Goal: Information Seeking & Learning: Learn about a topic

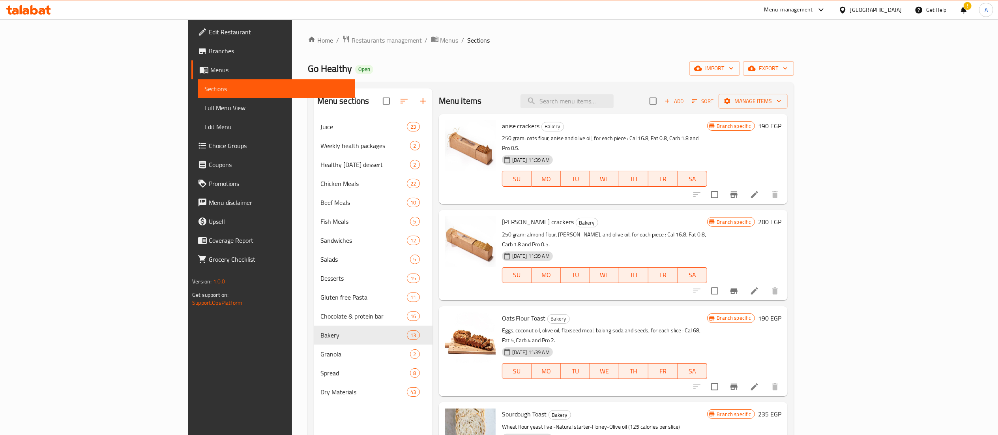
click at [847, 9] on icon at bounding box center [842, 10] width 8 height 8
click at [826, 169] on div "[GEOGRAPHIC_DATA]" at bounding box center [842, 170] width 118 height 18
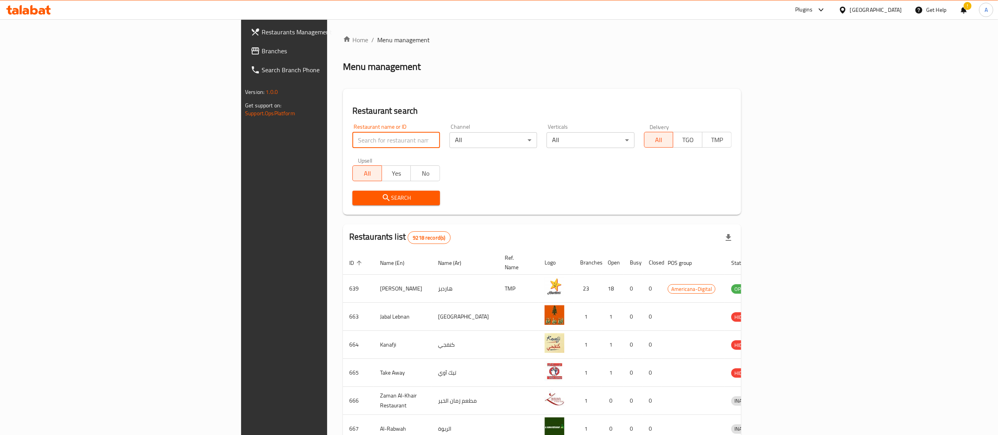
click at [352, 139] on input "search" at bounding box center [396, 140] width 88 height 16
paste input "Hot N Cool"
type input "Hot N Cool"
click at [359, 200] on span "Search" at bounding box center [396, 198] width 75 height 10
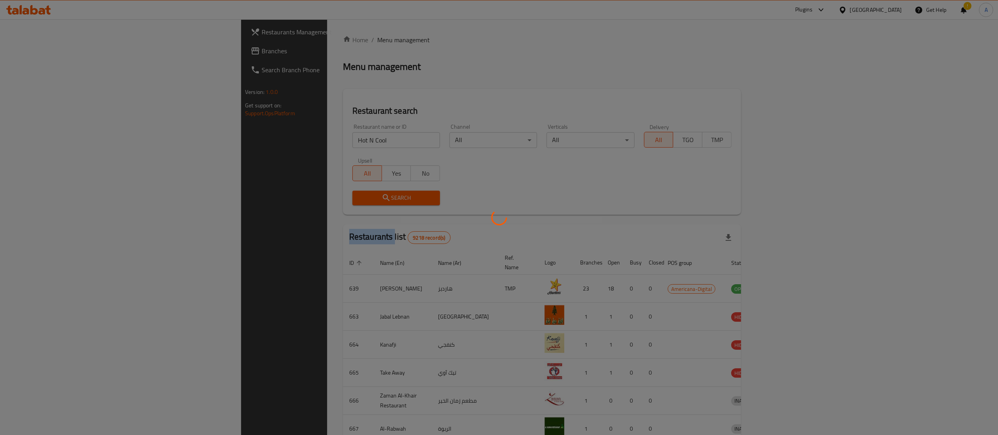
click at [289, 200] on div at bounding box center [499, 217] width 998 height 435
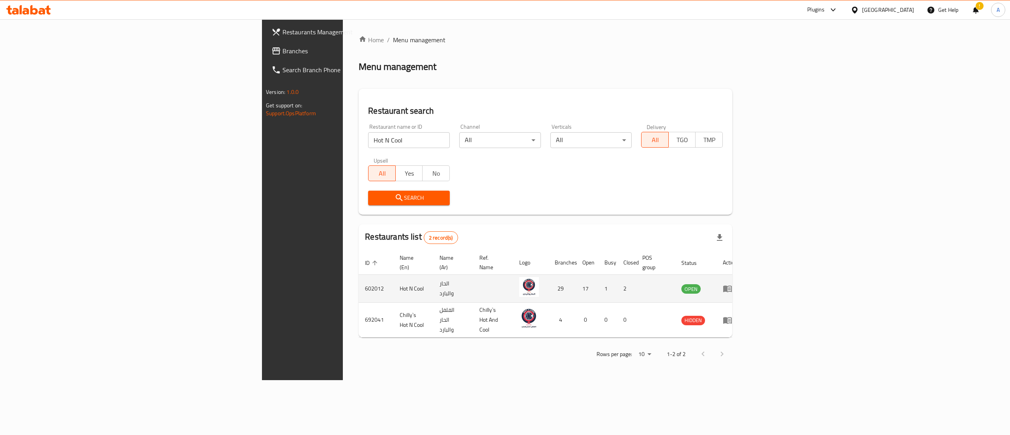
click at [359, 281] on td "602012" at bounding box center [376, 289] width 35 height 28
copy td "602012"
click at [732, 286] on icon "enhanced table" at bounding box center [727, 289] width 9 height 7
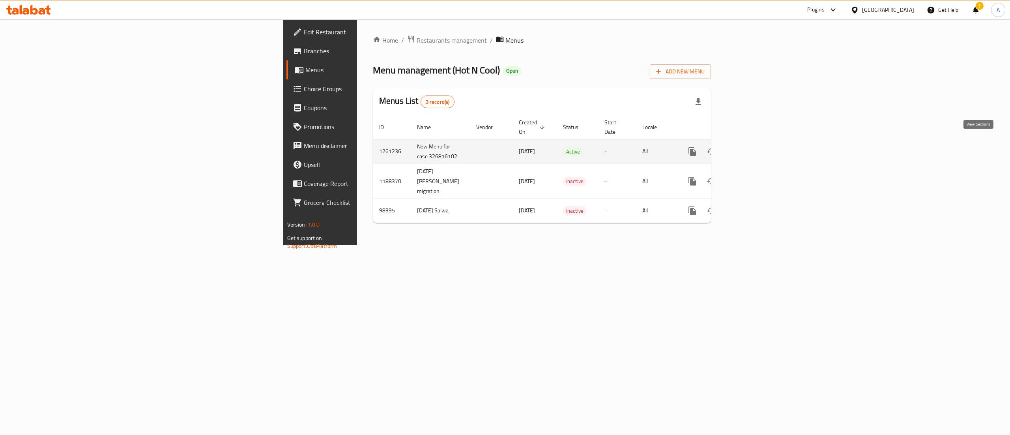
click at [754, 147] on icon "enhanced table" at bounding box center [748, 151] width 9 height 9
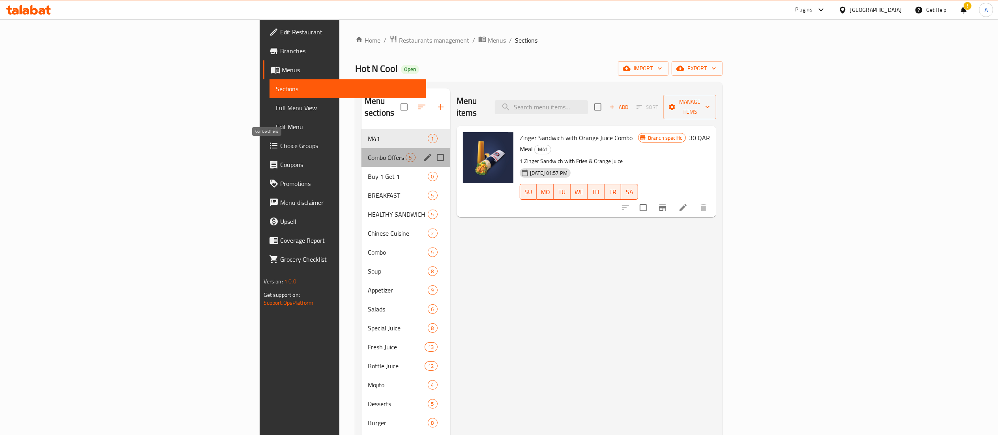
click at [368, 153] on span "Combo Offers" at bounding box center [387, 157] width 38 height 9
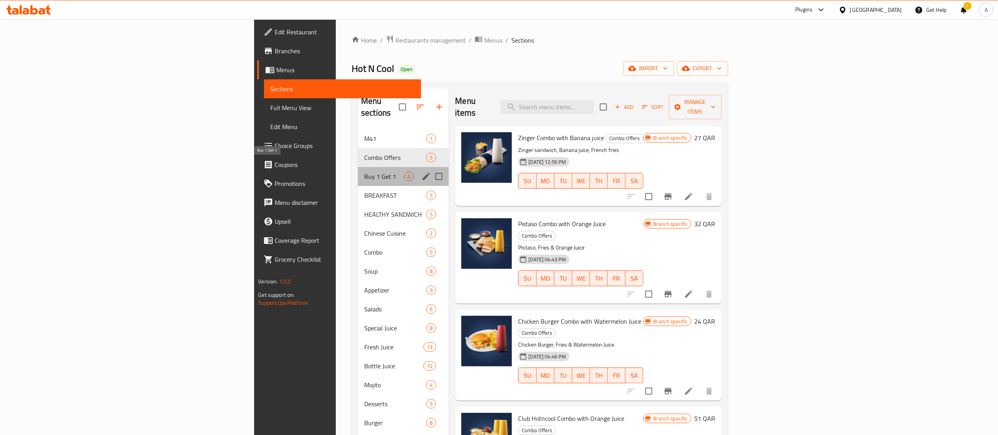
click at [364, 172] on span "Buy 1 Get 1" at bounding box center [384, 176] width 40 height 9
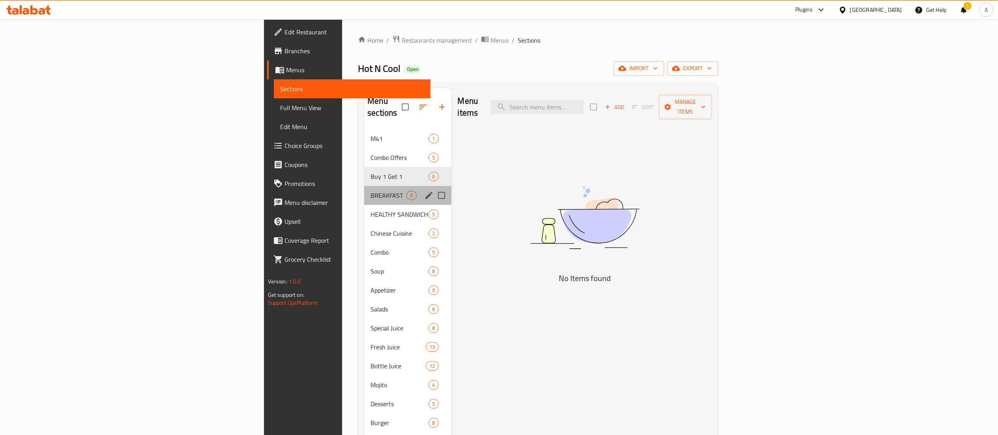
click at [364, 191] on div "BREAKFAST 5" at bounding box center [407, 195] width 87 height 19
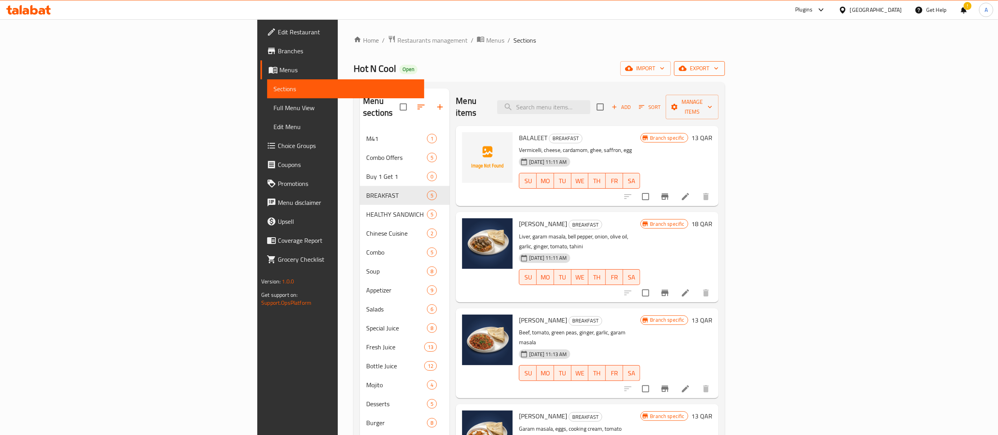
click at [720, 67] on icon "button" at bounding box center [716, 68] width 8 height 8
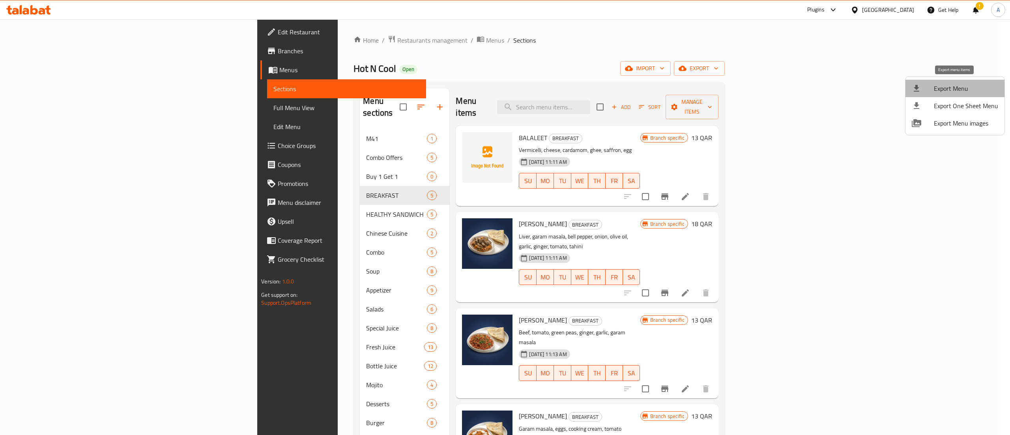
click at [968, 92] on span "Export Menu" at bounding box center [966, 88] width 64 height 9
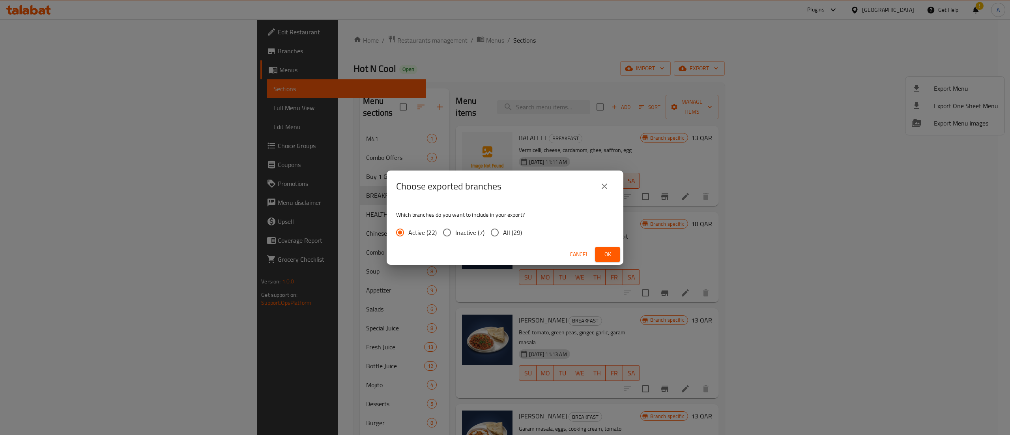
click at [514, 234] on span "All (29)" at bounding box center [512, 232] width 19 height 9
click at [503, 234] on input "All (29)" at bounding box center [494, 232] width 17 height 17
radio input "true"
click at [607, 254] on span "Ok" at bounding box center [607, 254] width 13 height 10
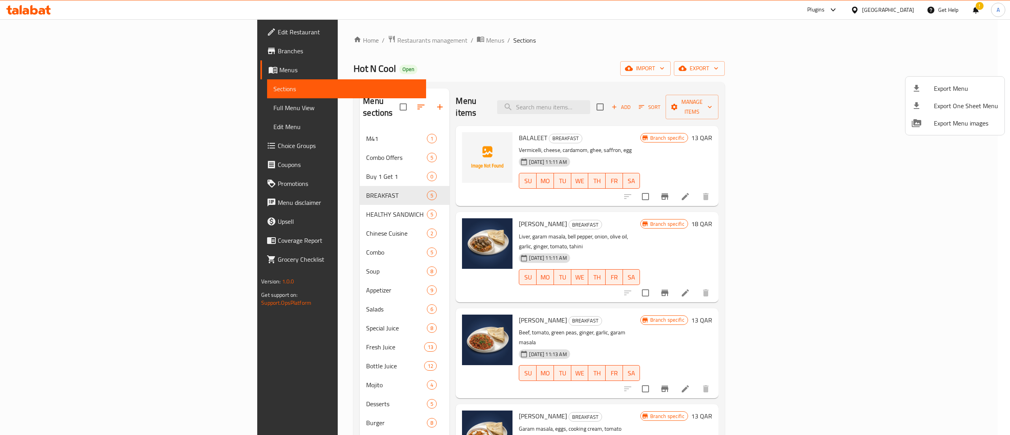
click at [562, 99] on div at bounding box center [505, 217] width 1010 height 435
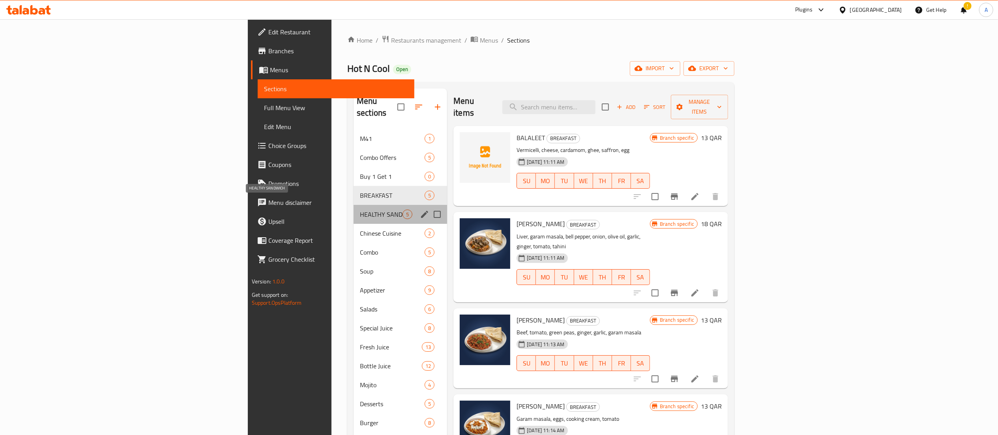
click at [360, 209] on span "HEALTHY SANDWICH" at bounding box center [381, 213] width 43 height 9
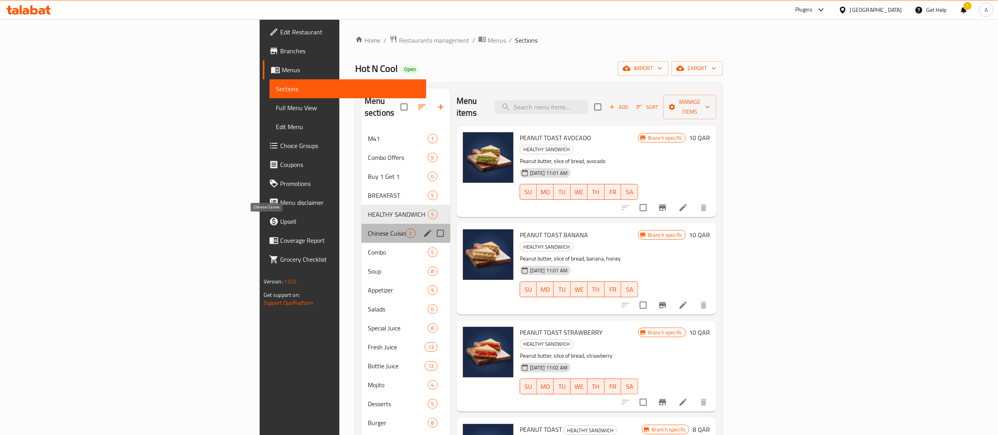
click at [368, 228] on span "Chinese Cuisine" at bounding box center [387, 232] width 38 height 9
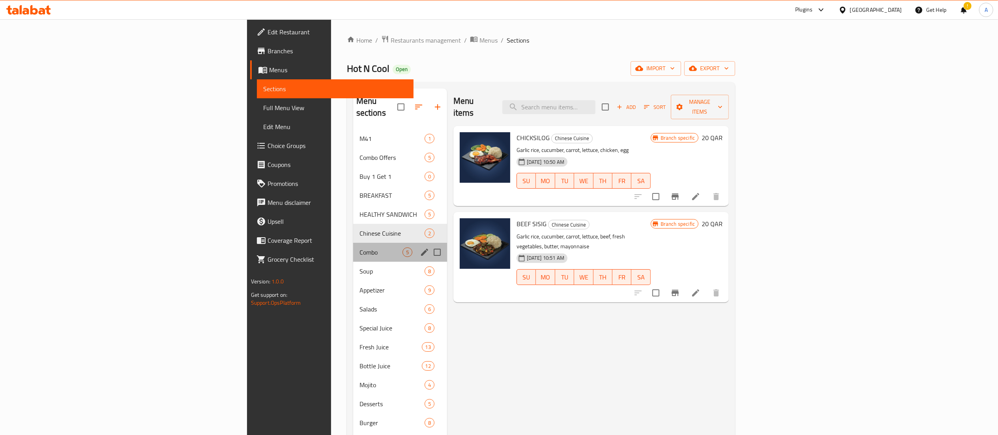
click at [353, 247] on div "Combo 5" at bounding box center [400, 252] width 94 height 19
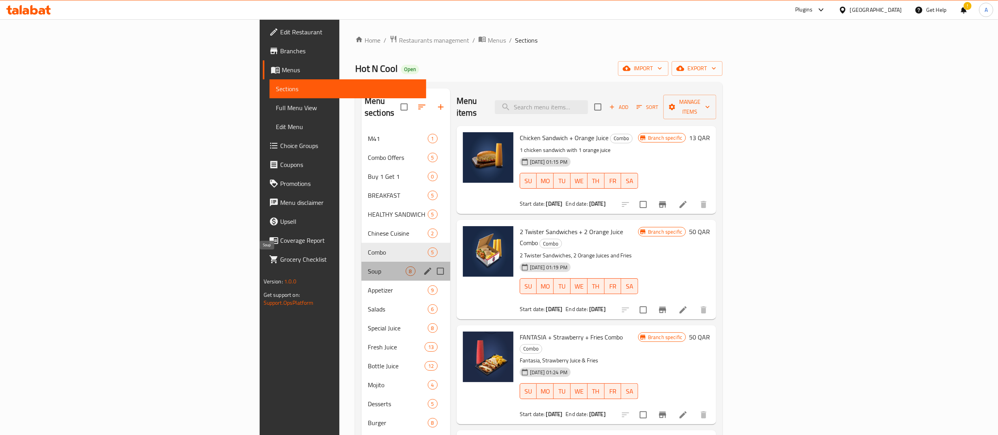
click at [368, 266] on span "Soup" at bounding box center [387, 270] width 38 height 9
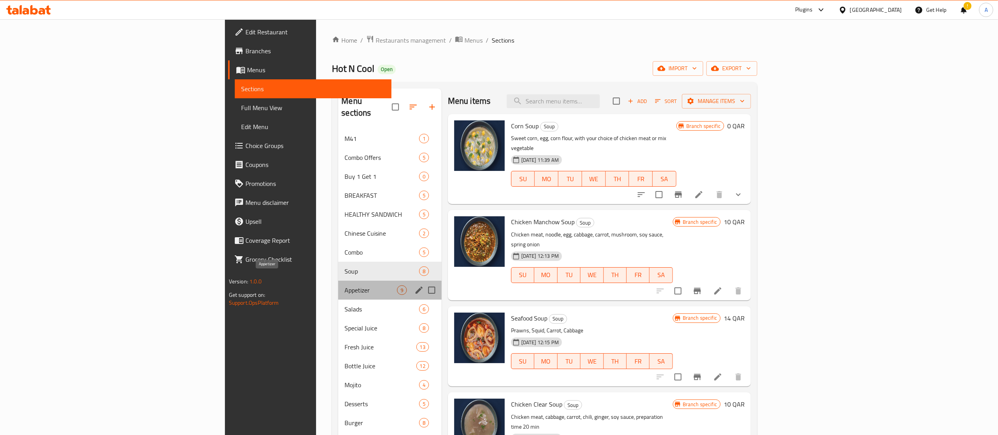
click at [344, 285] on span "Appetizer" at bounding box center [370, 289] width 52 height 9
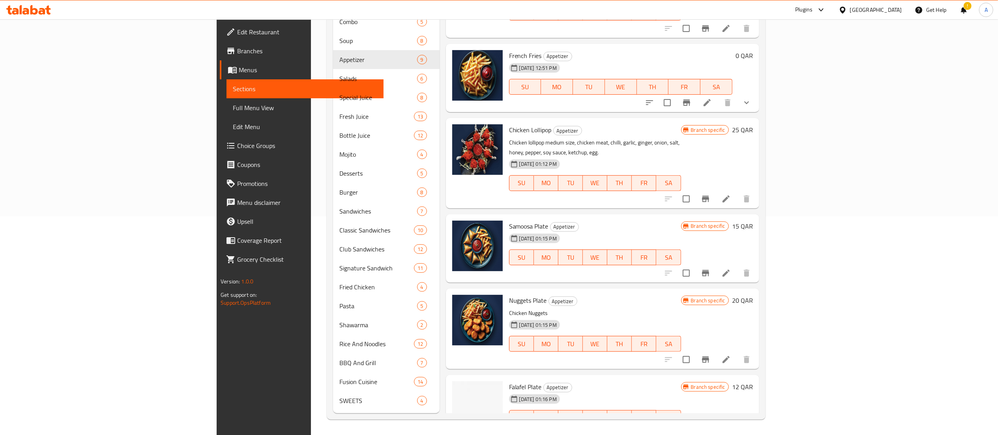
scroll to position [217, 0]
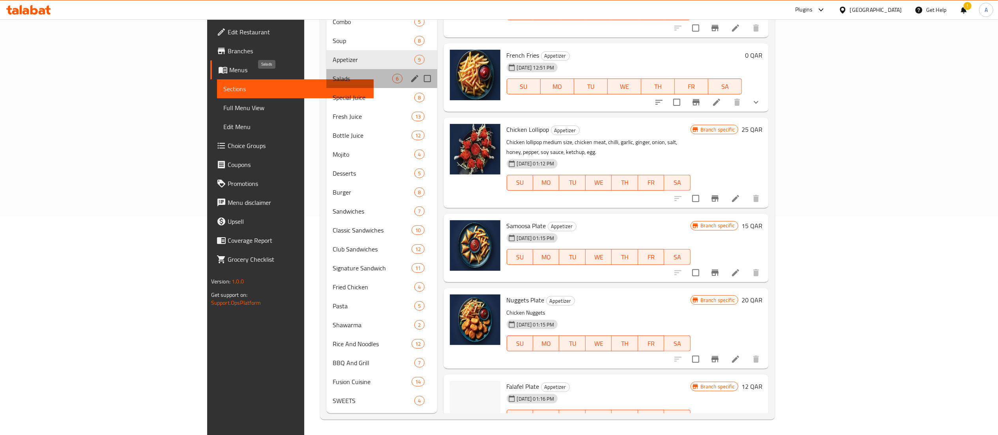
click at [333, 77] on span "Salads" at bounding box center [363, 78] width 60 height 9
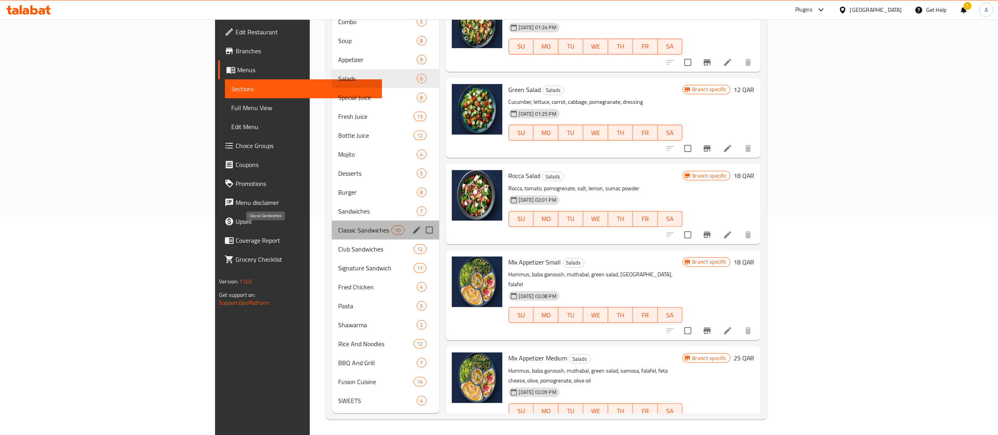
click at [338, 234] on span "Classic Sandwiches" at bounding box center [364, 229] width 53 height 9
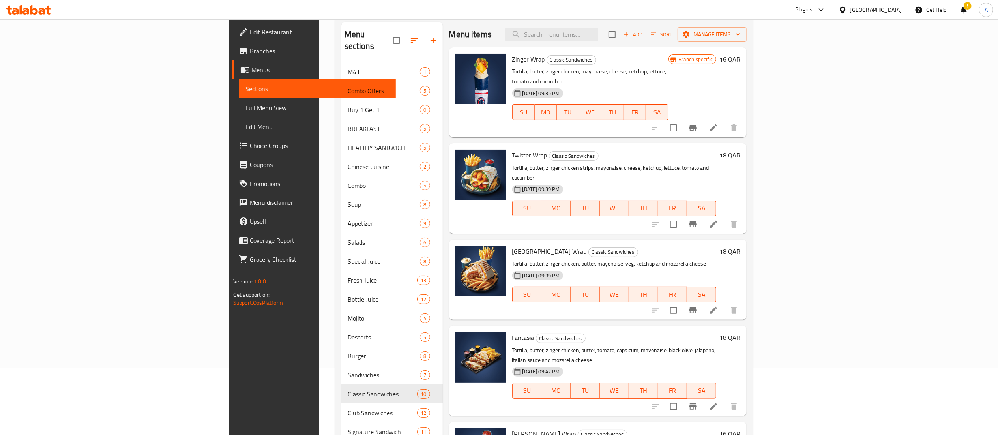
scroll to position [65, 0]
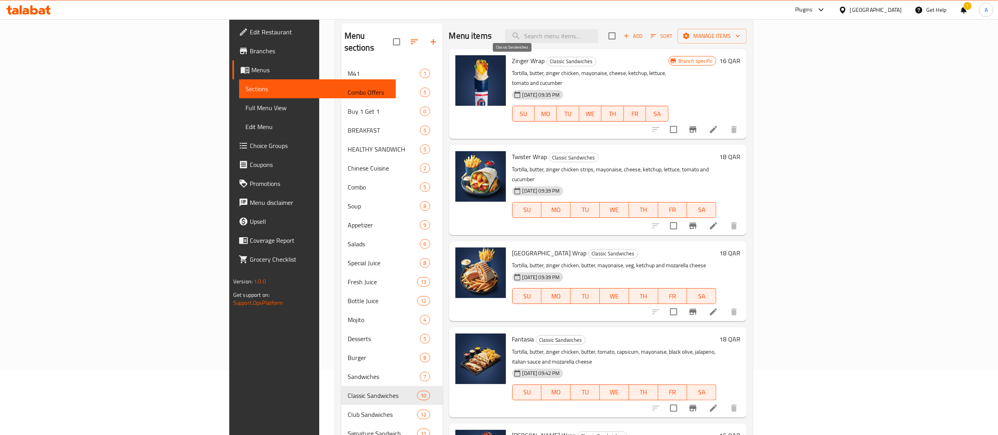
click at [547, 61] on span "Classic Sandwiches" at bounding box center [571, 61] width 49 height 9
copy span "Classic Sandwiches"
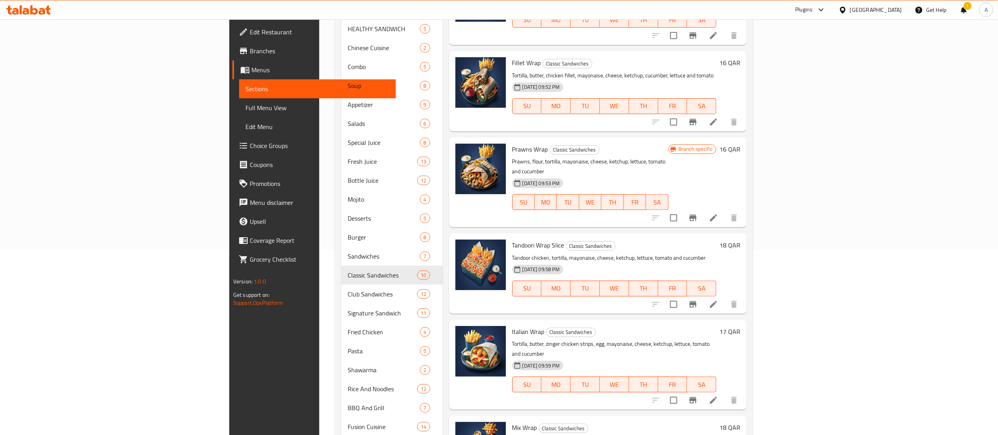
scroll to position [219, 0]
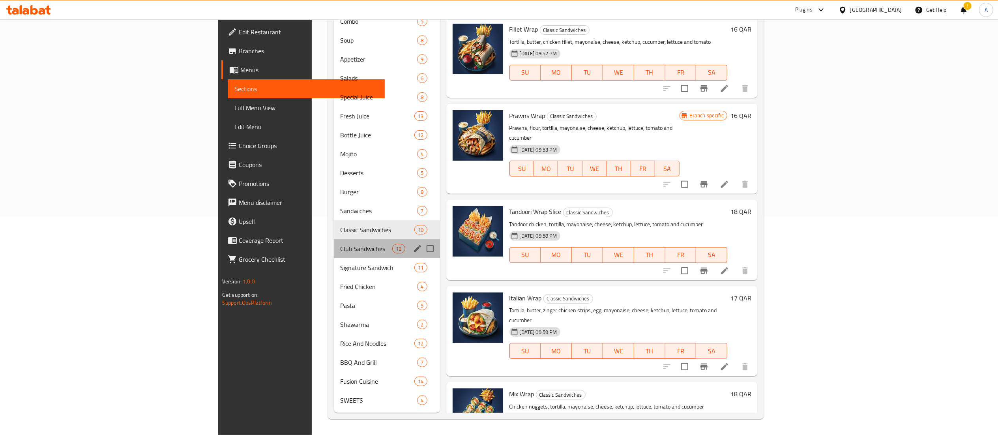
click at [334, 257] on div "Club Sandwiches 12" at bounding box center [387, 248] width 106 height 19
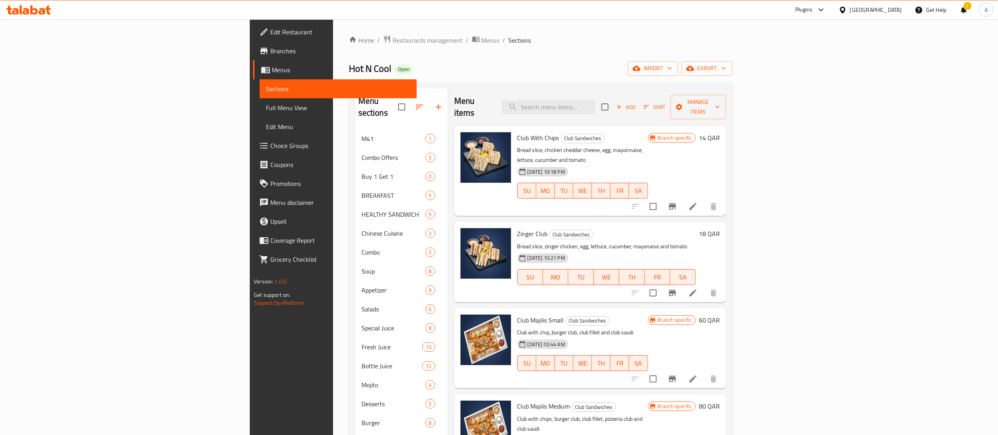
click at [517, 314] on span "Club Majilis Small" at bounding box center [540, 320] width 47 height 12
copy h6 "Club Majilis Small"
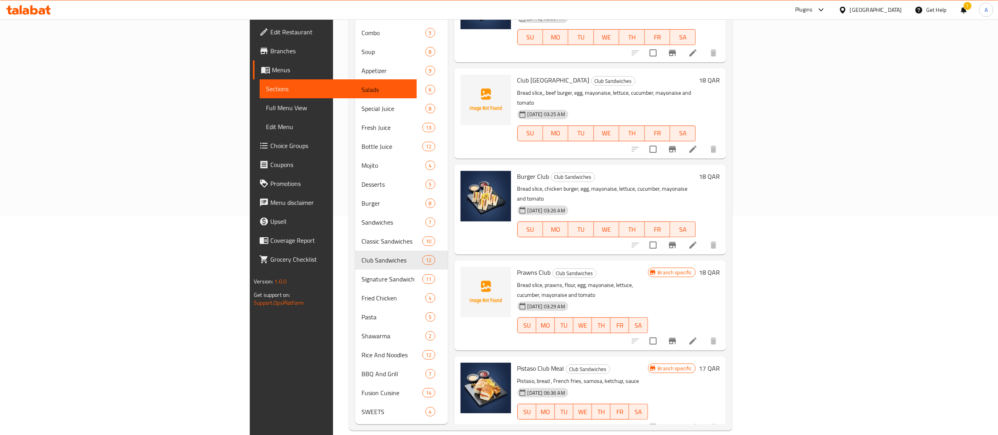
scroll to position [518, 0]
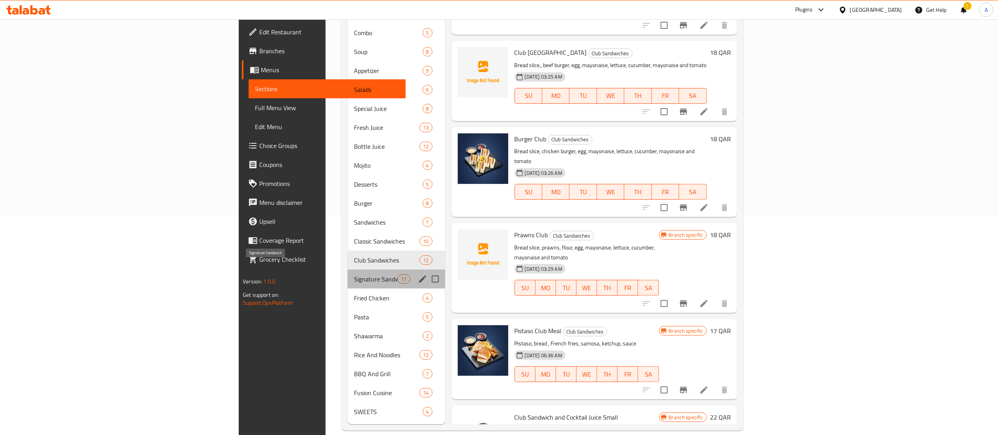
click at [354, 274] on span "Signature Sandwich" at bounding box center [375, 278] width 43 height 9
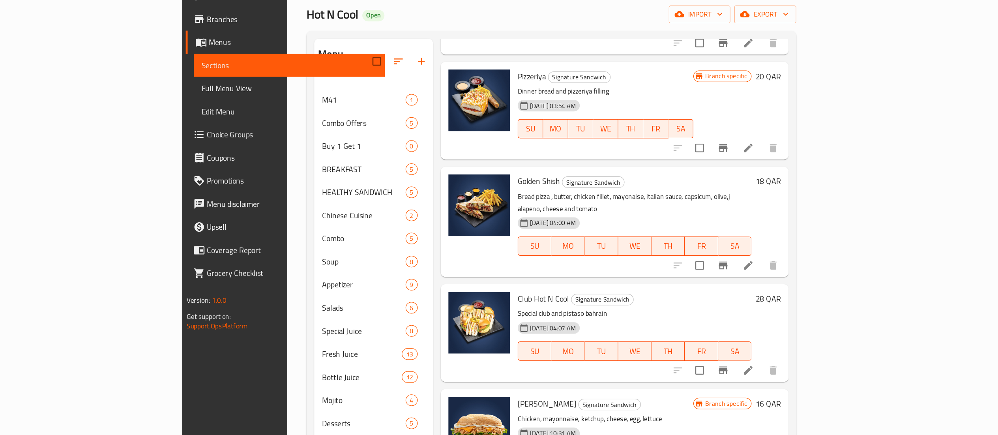
scroll to position [227, 0]
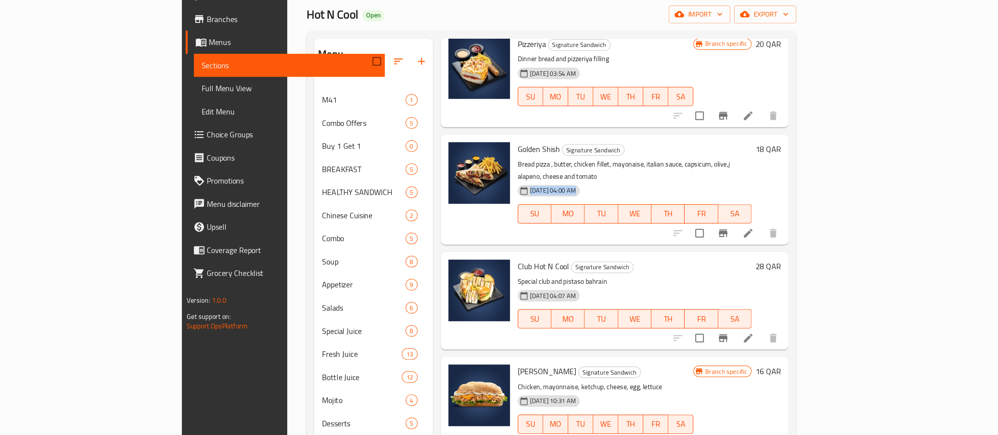
drag, startPoint x: 850, startPoint y: 146, endPoint x: 795, endPoint y: 153, distance: 56.1
click at [709, 153] on div "Golden Shish Signature Sandwich Bread pizza , butter, chicken fillet, mayonaise…" at bounding box center [610, 191] width 198 height 84
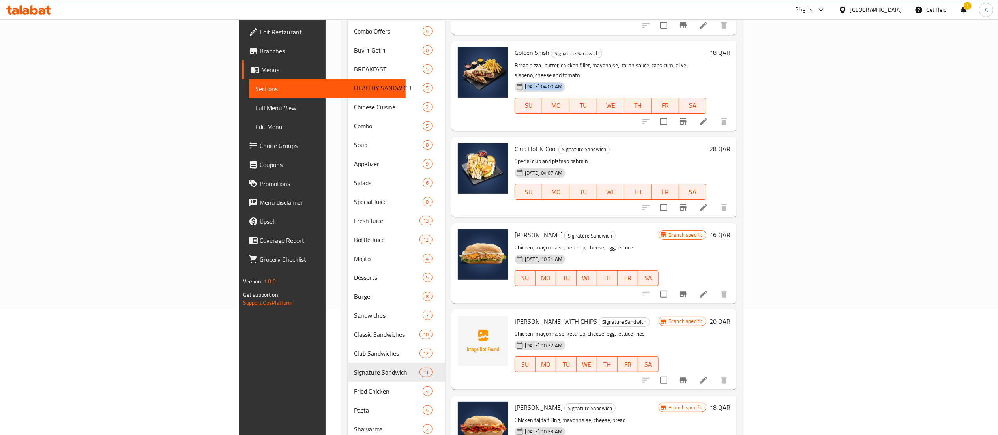
scroll to position [219, 0]
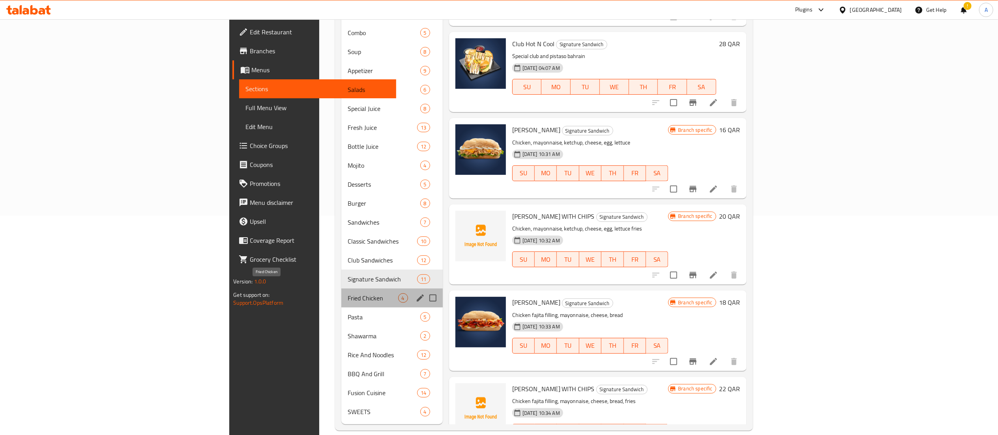
click at [348, 293] on span "Fried Chicken" at bounding box center [373, 297] width 50 height 9
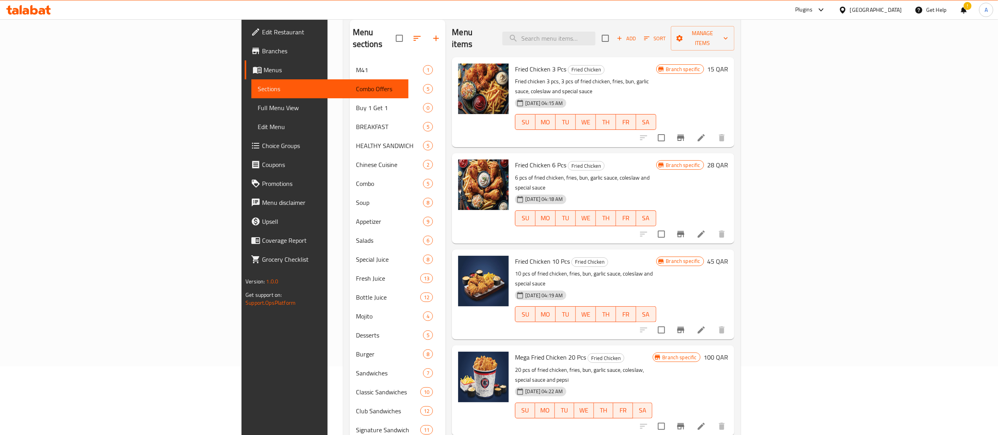
scroll to position [68, 0]
click at [515, 64] on span "Fried Chicken 3 Pcs" at bounding box center [540, 70] width 51 height 12
copy h6 "Fried Chicken 3 Pcs"
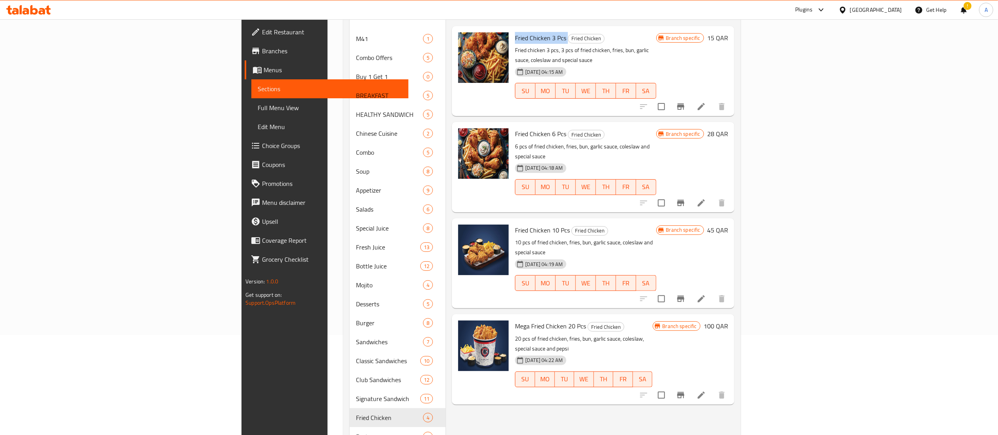
scroll to position [219, 0]
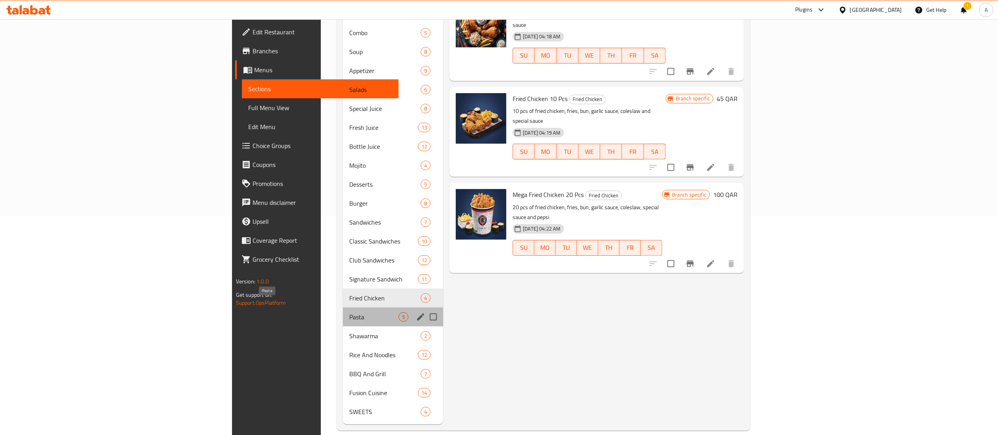
click at [349, 312] on span "Pasta" at bounding box center [373, 316] width 49 height 9
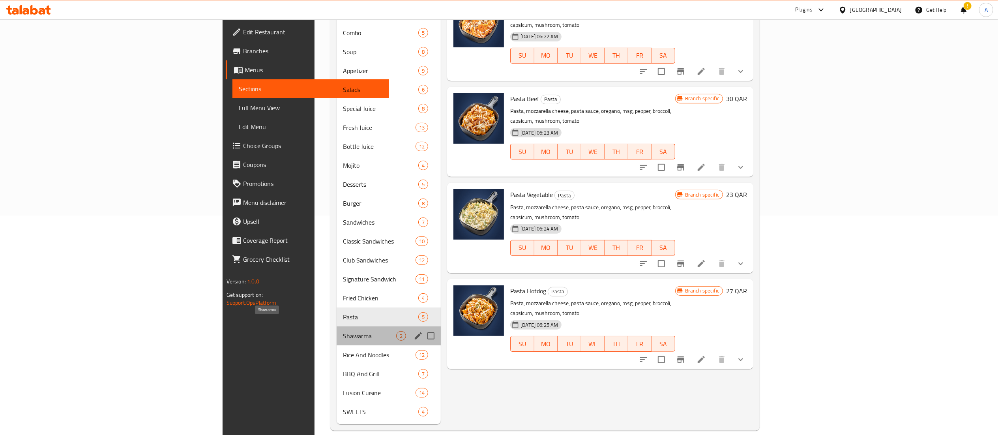
click at [343, 331] on span "Shawarma" at bounding box center [369, 335] width 53 height 9
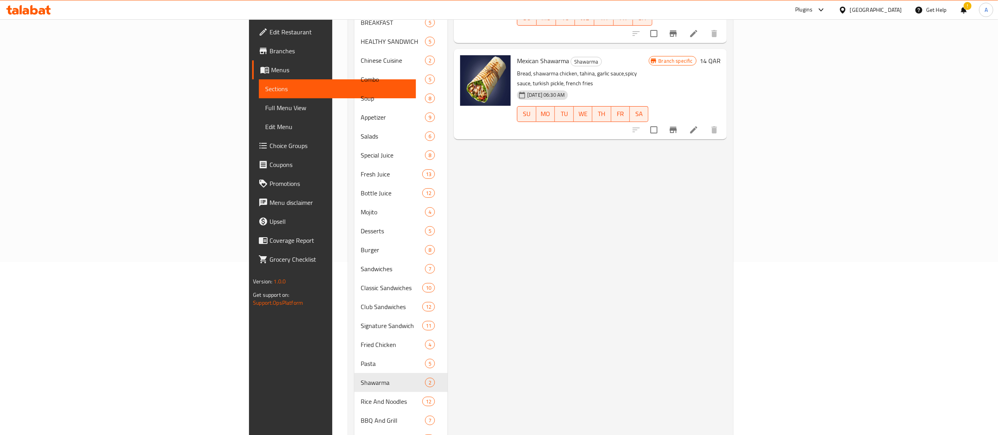
scroll to position [171, 0]
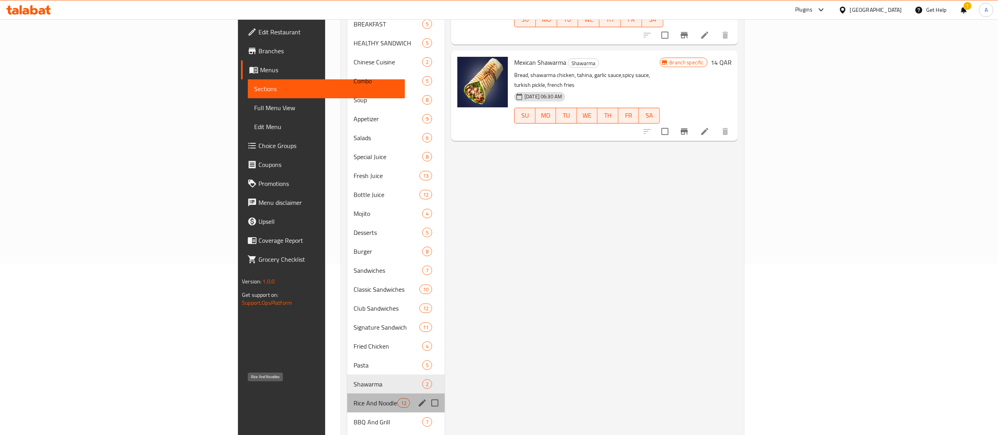
click at [353, 398] on span "Rice And Noodles" at bounding box center [375, 402] width 44 height 9
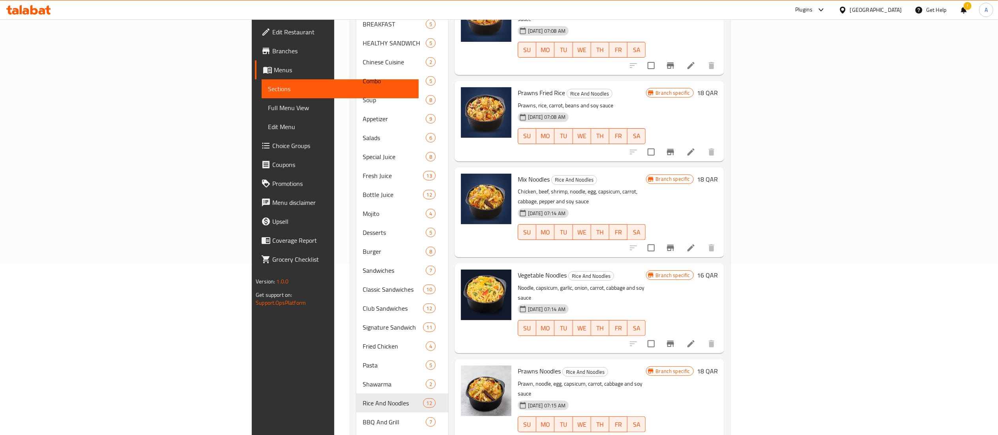
scroll to position [219, 0]
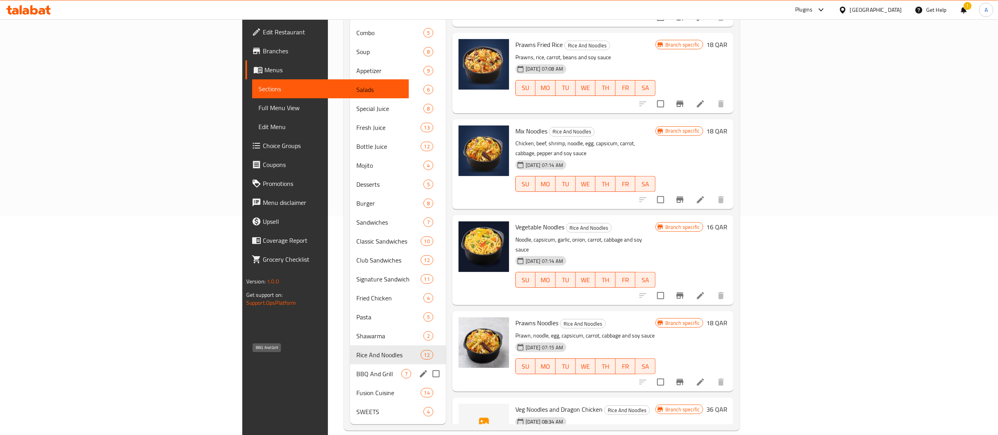
click at [356, 369] on span "BBQ And Grill" at bounding box center [378, 373] width 45 height 9
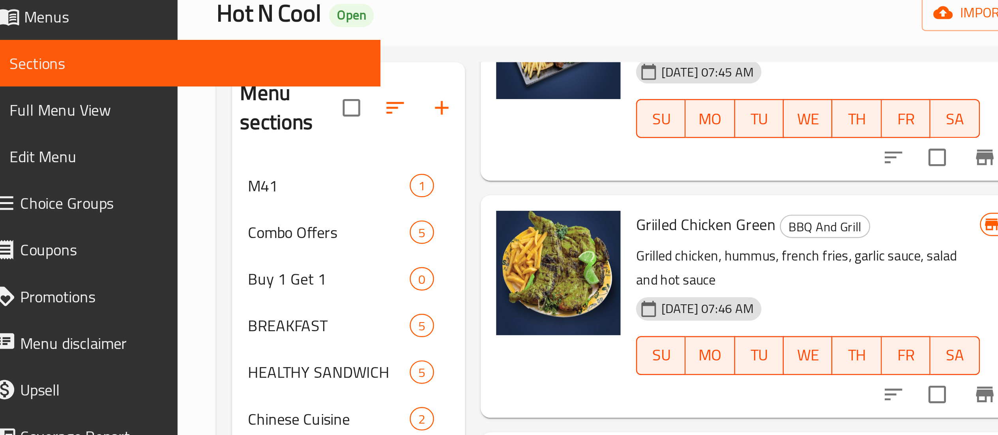
click at [552, 149] on h6 "Griiled Chicken Green BBQ And Grill" at bounding box center [586, 154] width 140 height 11
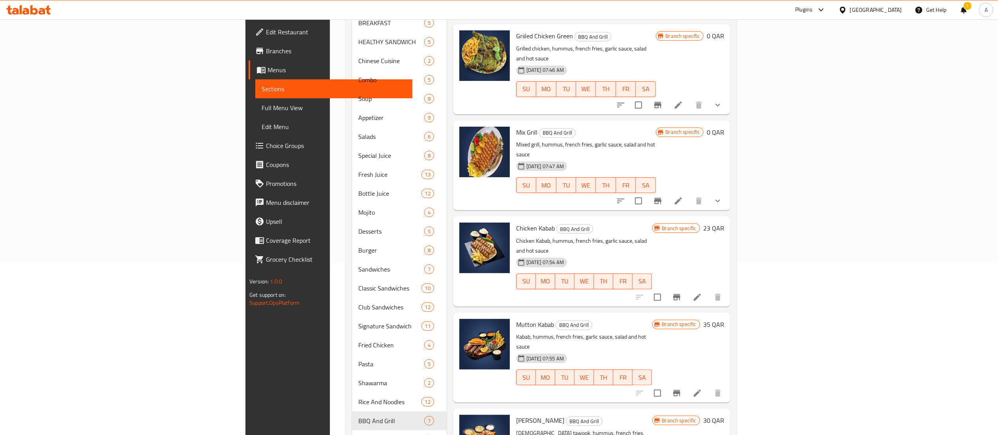
scroll to position [219, 0]
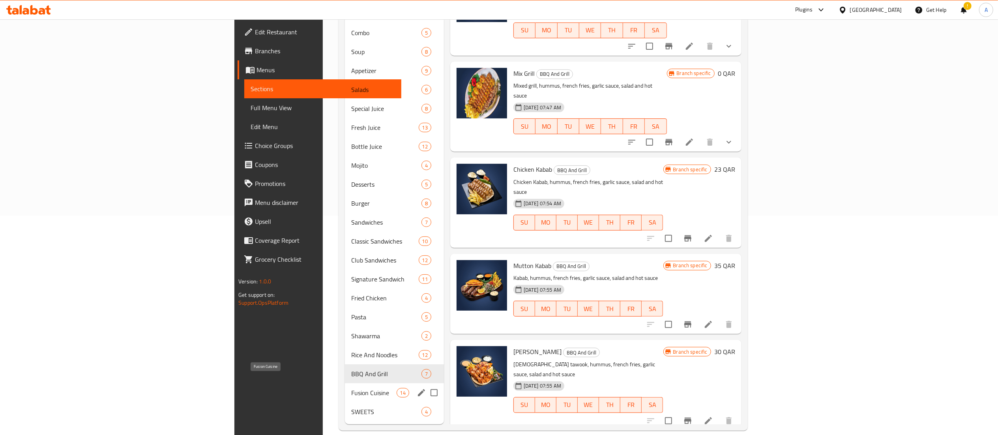
click at [351, 388] on span "Fusion Cuisine" at bounding box center [373, 392] width 45 height 9
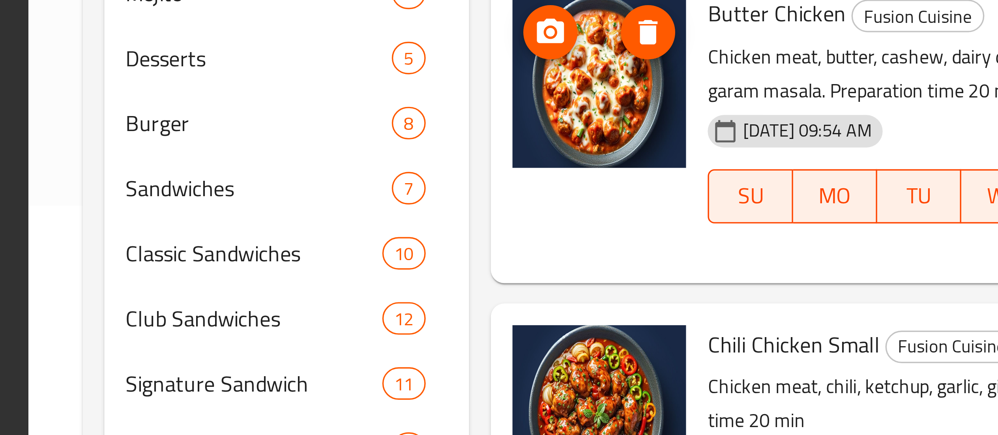
scroll to position [98, 0]
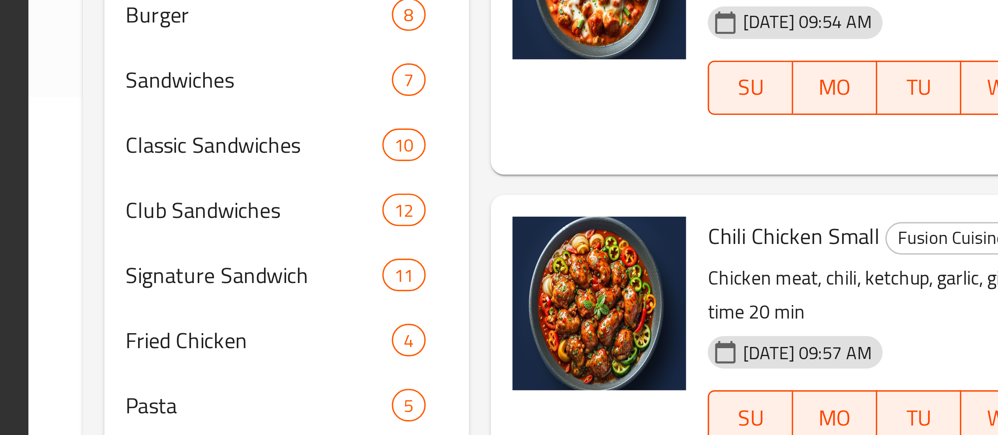
click at [509, 371] on span "Chili Chicken Small" at bounding box center [534, 377] width 50 height 12
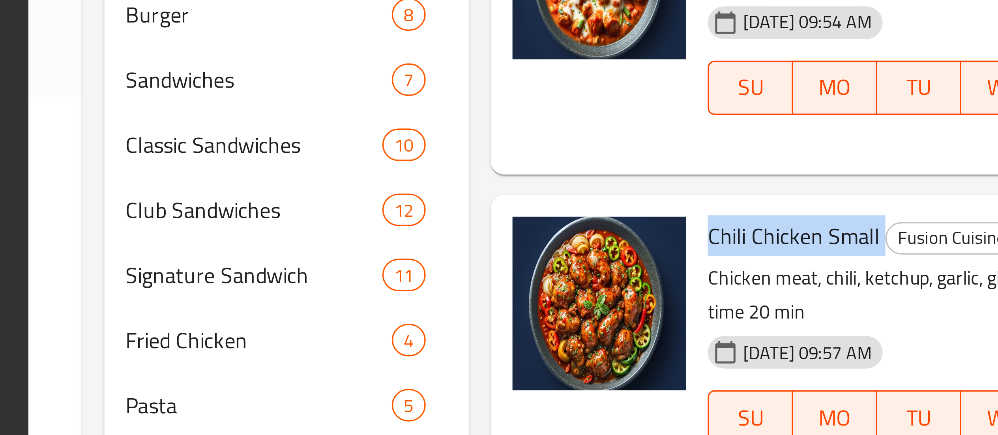
click at [509, 371] on span "Chili Chicken Small" at bounding box center [534, 377] width 50 height 12
copy h6 "Chili Chicken Small"
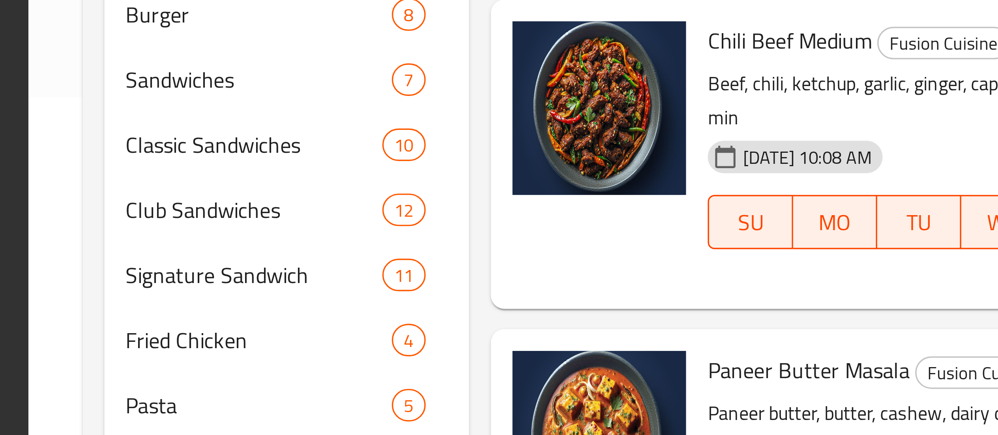
scroll to position [372, 0]
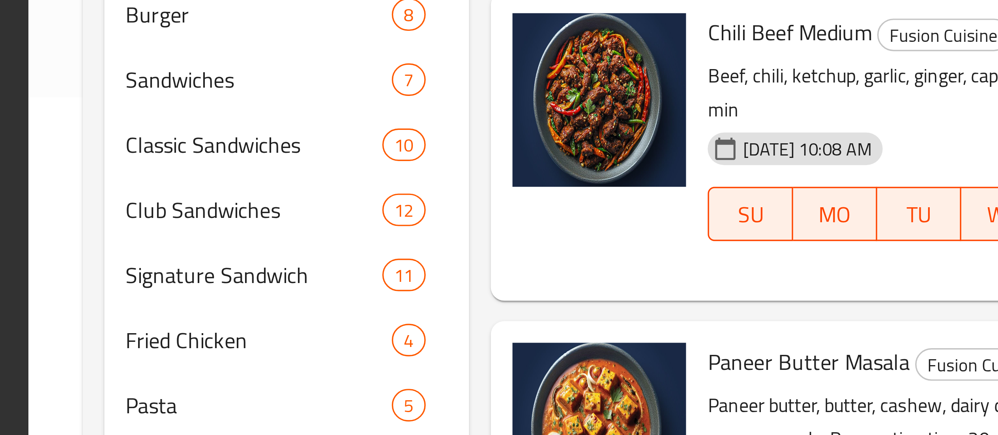
click at [509, 408] on span "Paneer Butter Masala" at bounding box center [538, 414] width 59 height 12
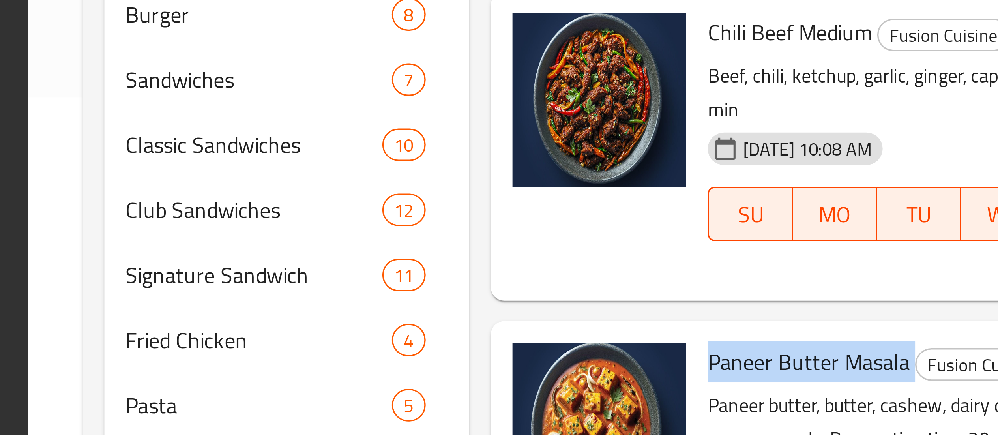
click at [509, 408] on span "Paneer Butter Masala" at bounding box center [538, 414] width 59 height 12
copy h6 "Paneer Butter Masala"
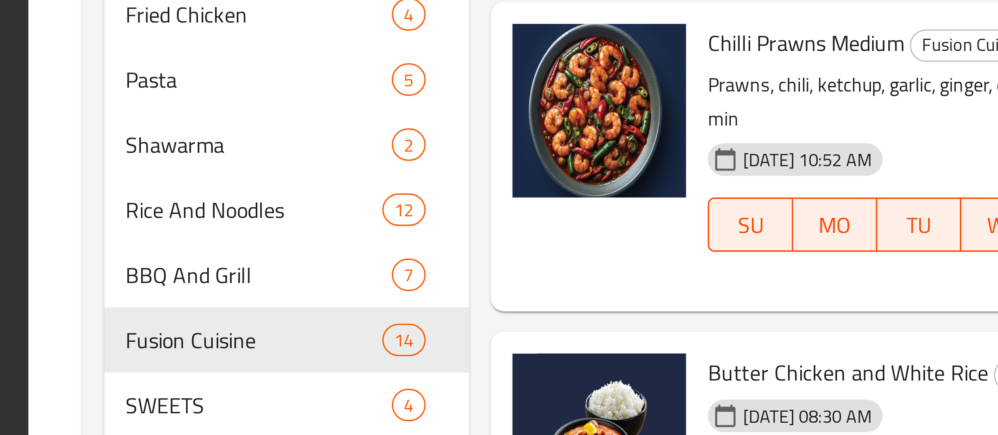
scroll to position [219, 0]
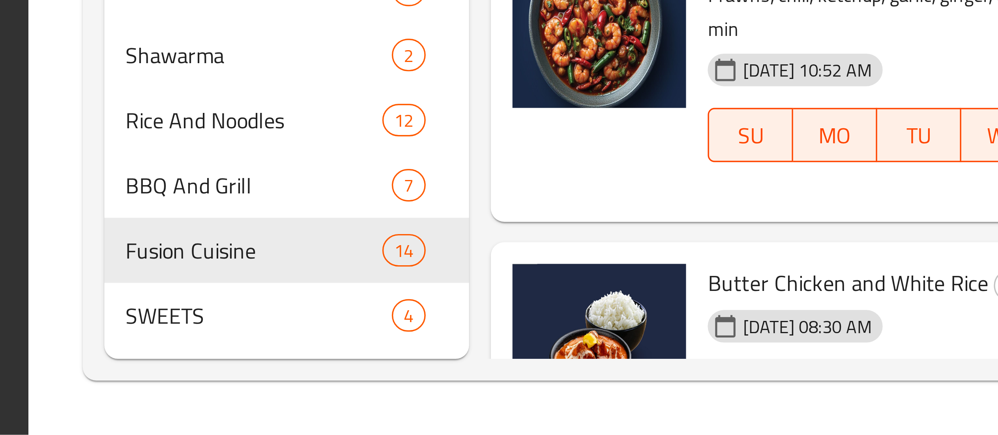
copy h6 "Chilli Chicken and Paratha 2 Pcs"
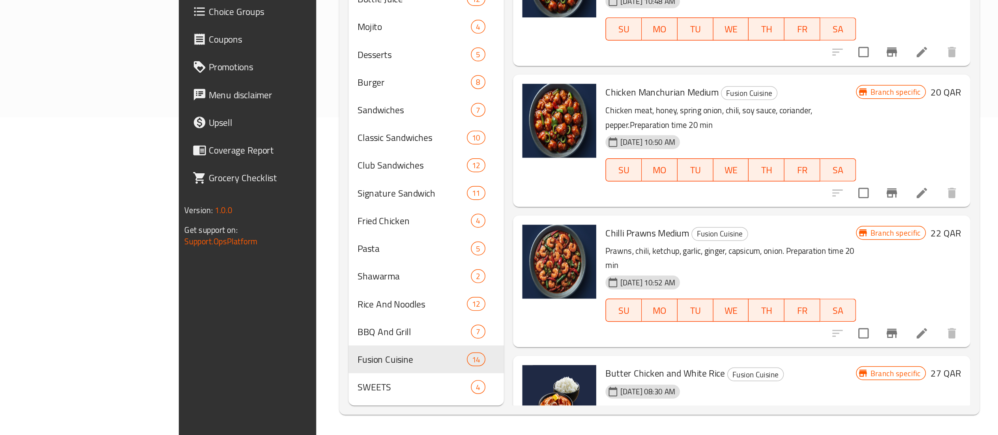
scroll to position [216, 0]
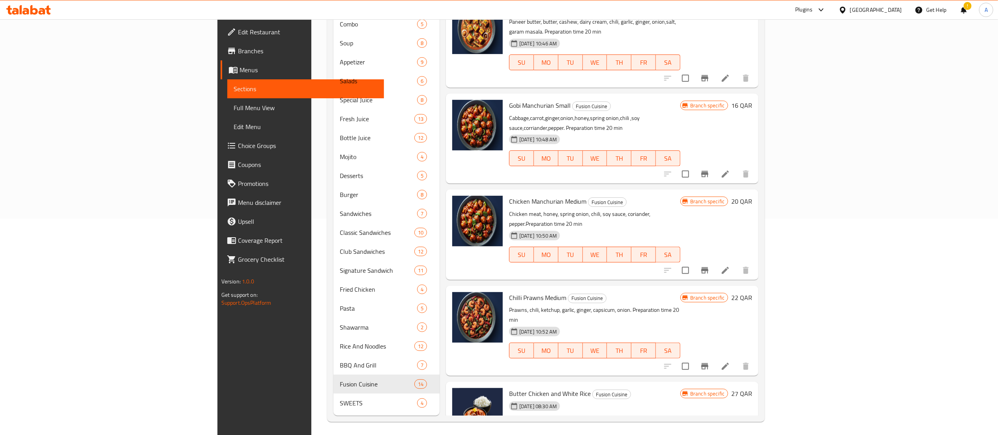
click at [900, 4] on div "[GEOGRAPHIC_DATA]" at bounding box center [870, 9] width 76 height 19
click at [895, 9] on div "[GEOGRAPHIC_DATA]" at bounding box center [876, 10] width 52 height 9
click at [795, 84] on div "[GEOGRAPHIC_DATA]" at bounding box center [816, 81] width 65 height 18
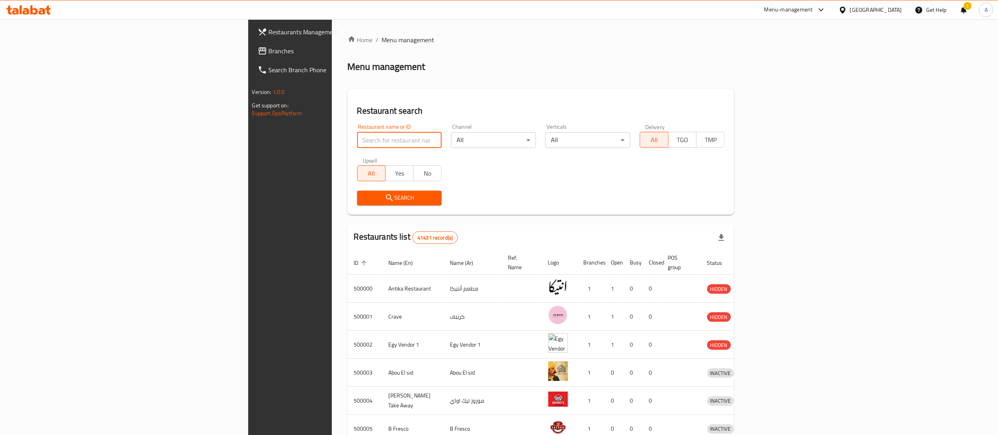
click at [357, 137] on input "search" at bounding box center [399, 140] width 85 height 16
paste input "Brew & CO"
type input "Brew & CO"
click button "Search" at bounding box center [399, 198] width 85 height 15
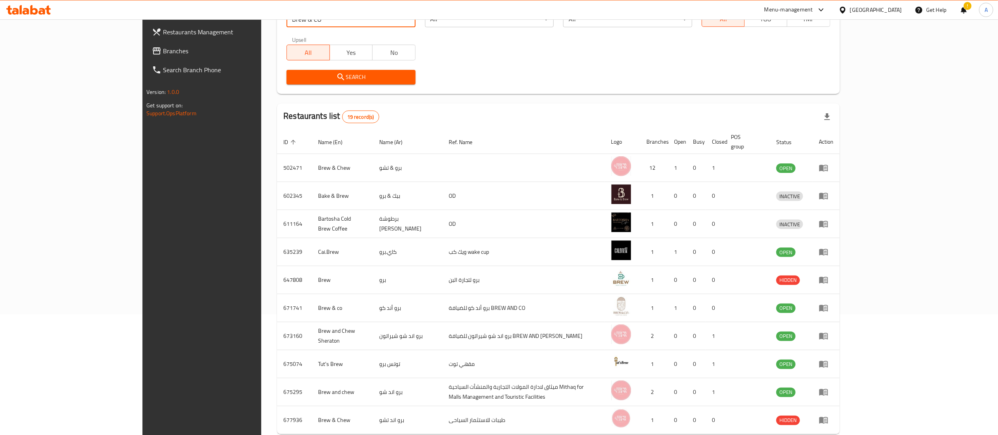
scroll to position [127, 0]
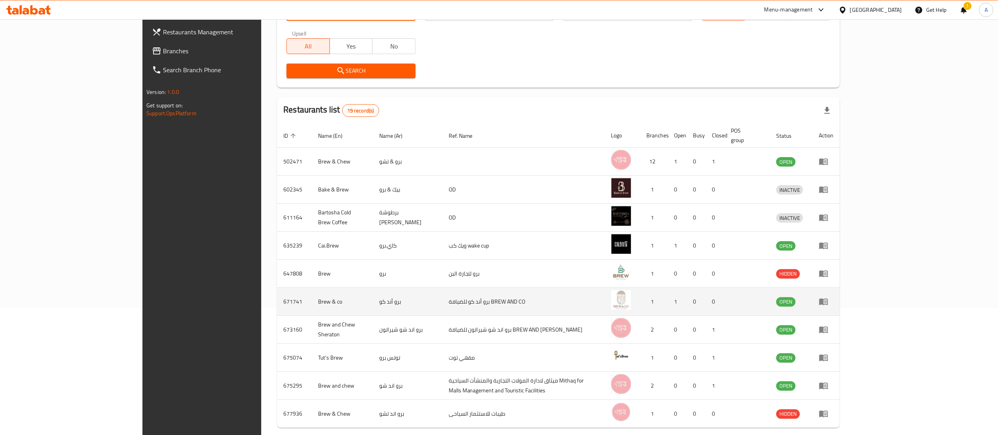
click at [277, 292] on td "671741" at bounding box center [294, 302] width 35 height 28
copy td "671741"
click at [828, 299] on icon "enhanced table" at bounding box center [823, 302] width 9 height 7
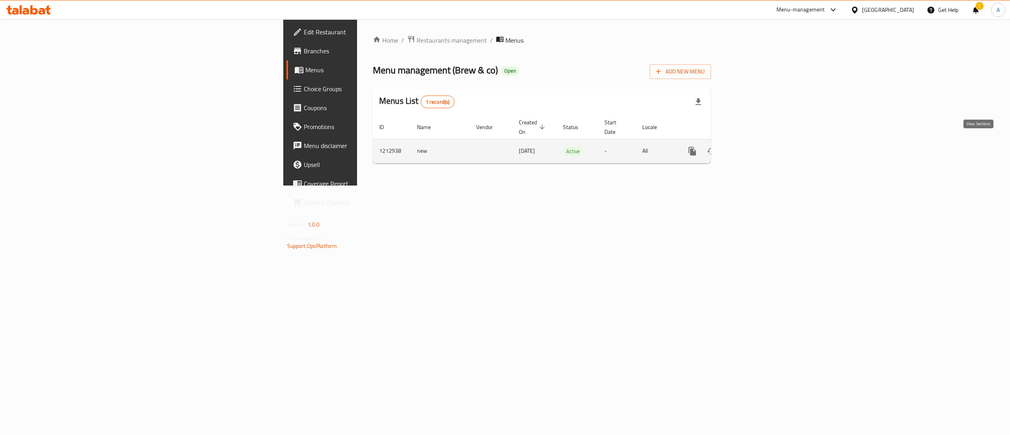
click at [753, 148] on icon "enhanced table" at bounding box center [749, 151] width 7 height 7
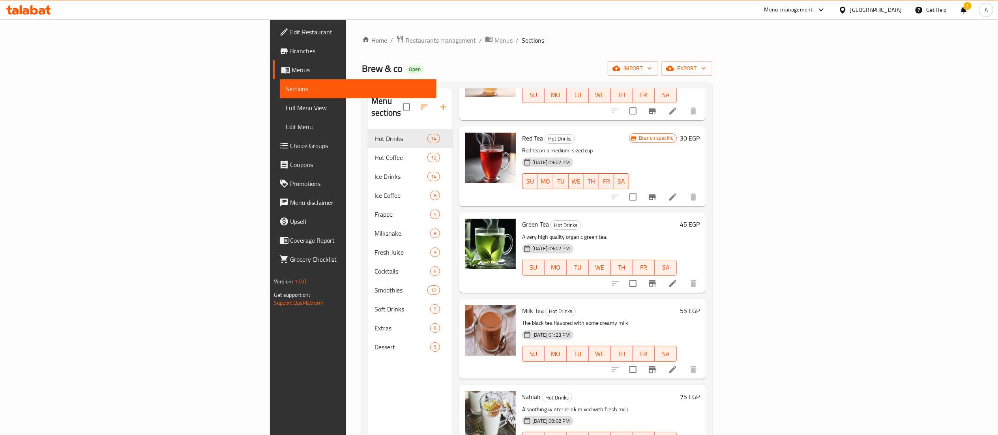
scroll to position [791, 0]
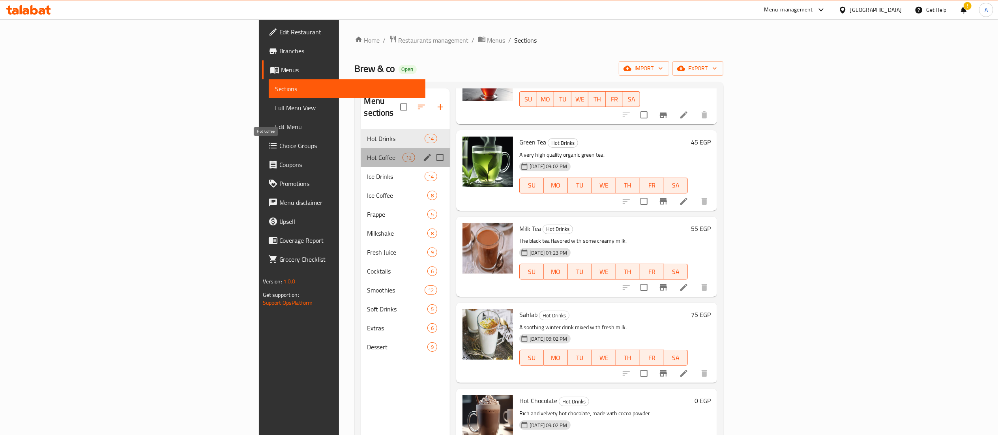
click at [367, 153] on span "Hot Coffee" at bounding box center [384, 157] width 35 height 9
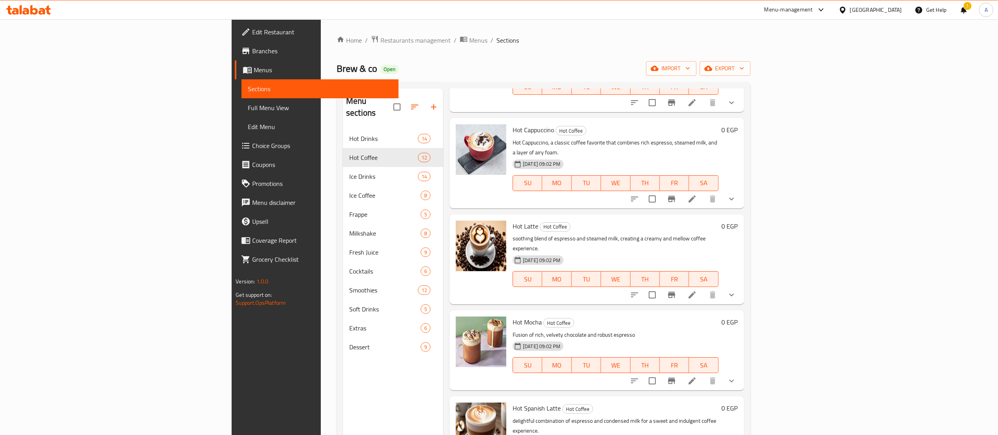
click at [512, 124] on span "Hot Cappuccino" at bounding box center [532, 130] width 41 height 12
copy h6 "Hot Cappuccino"
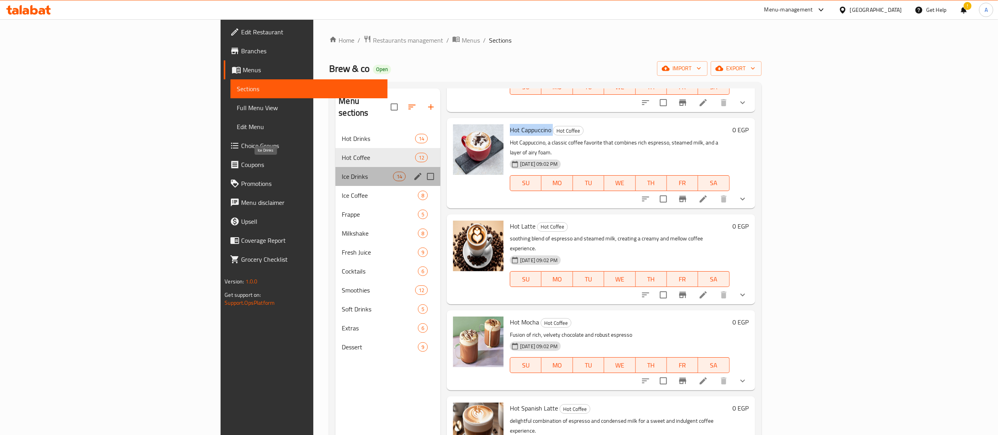
click at [342, 172] on span "Ice Drinks" at bounding box center [367, 176] width 51 height 9
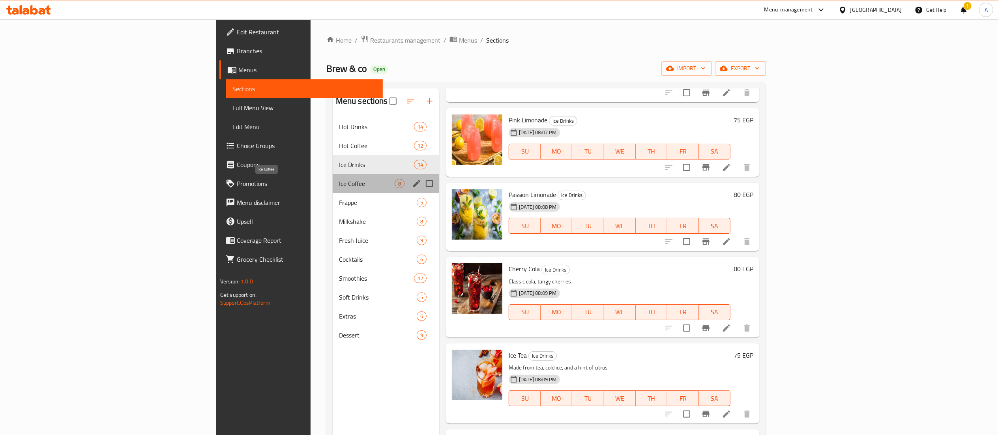
click at [339, 183] on span "Ice Coffee" at bounding box center [367, 183] width 56 height 9
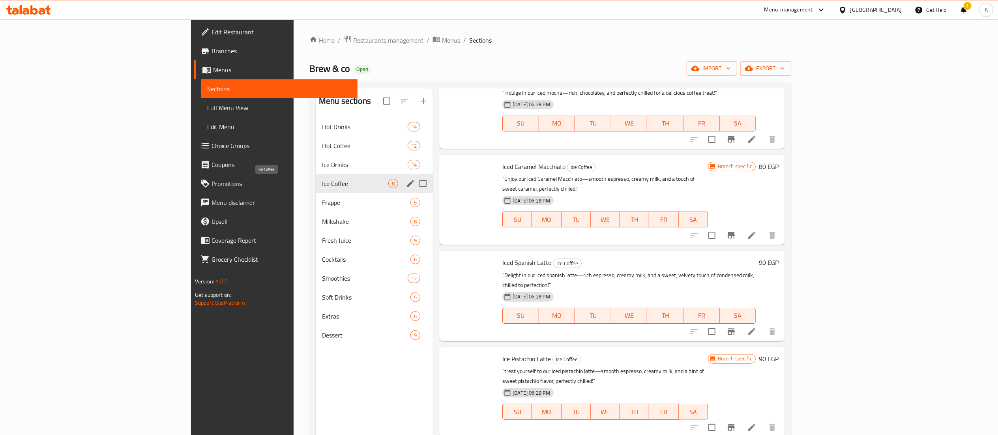
scroll to position [274, 0]
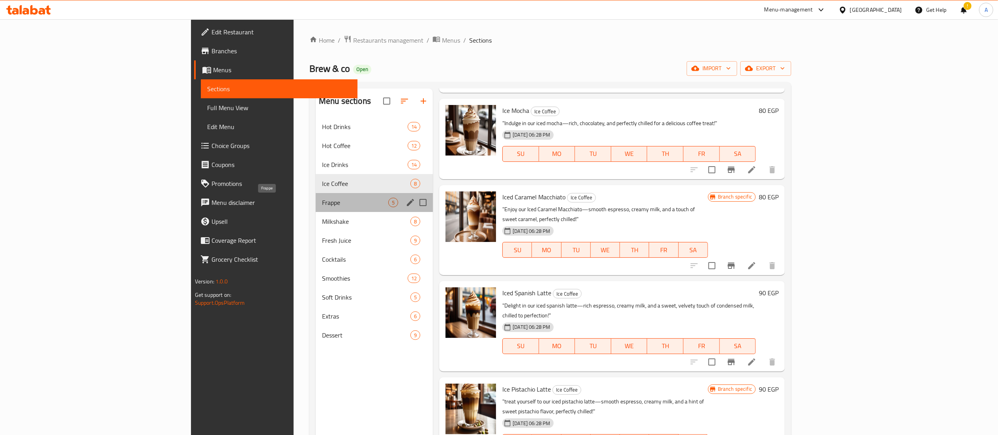
click at [322, 205] on span "Frappe" at bounding box center [355, 202] width 66 height 9
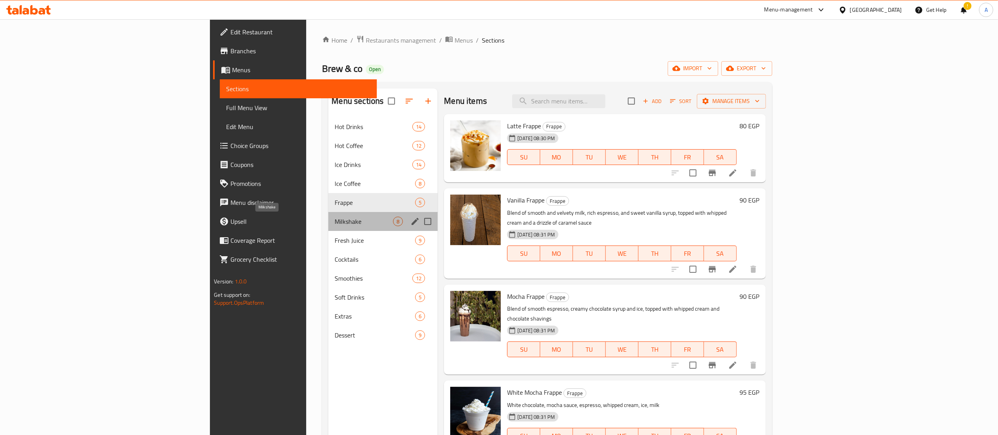
click at [335, 223] on span "Milkshake" at bounding box center [364, 221] width 58 height 9
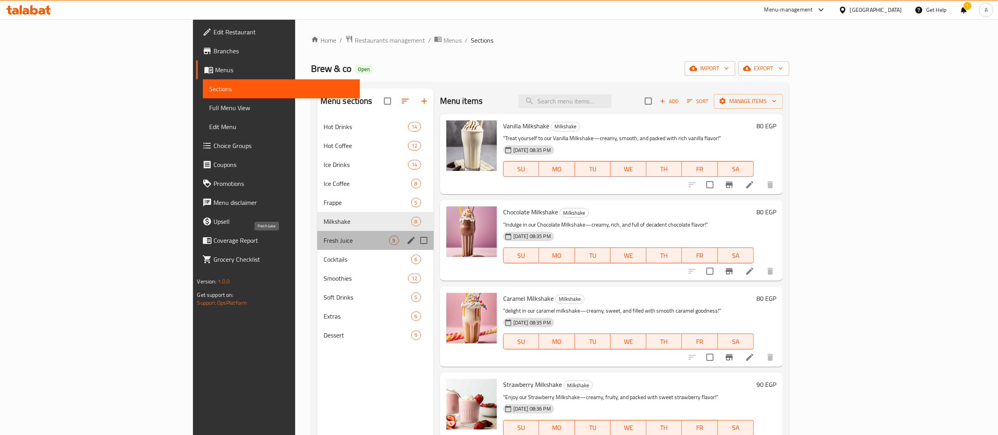
click at [324, 238] on span "Fresh Juice" at bounding box center [356, 240] width 65 height 9
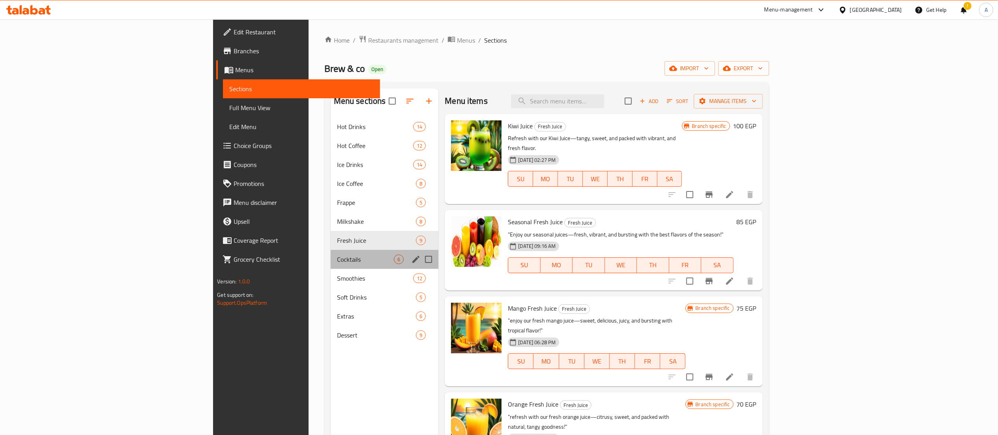
click at [331, 265] on div "Cocktails 6" at bounding box center [385, 259] width 108 height 19
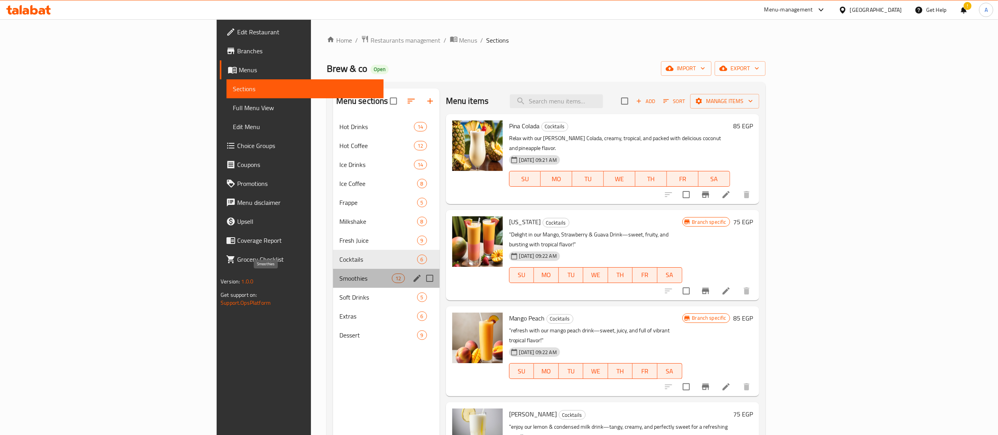
click at [339, 279] on span "Smoothies" at bounding box center [365, 277] width 53 height 9
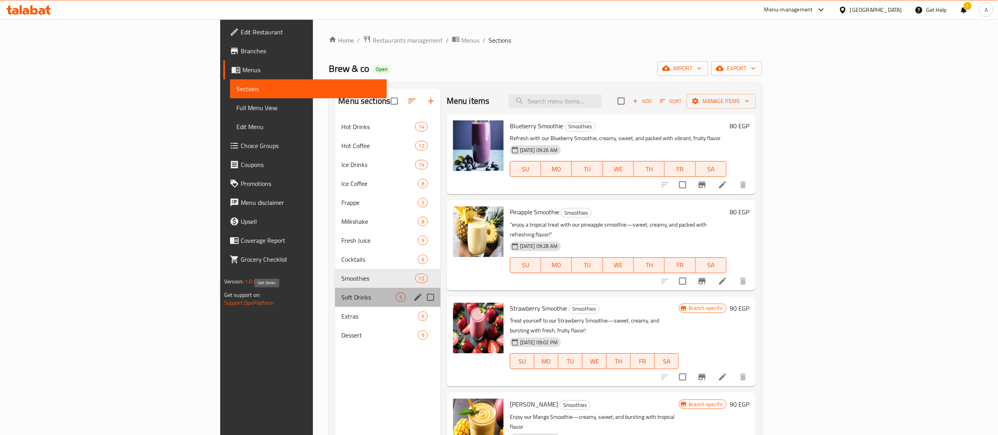
click at [341, 293] on span "Soft Drinks" at bounding box center [368, 296] width 54 height 9
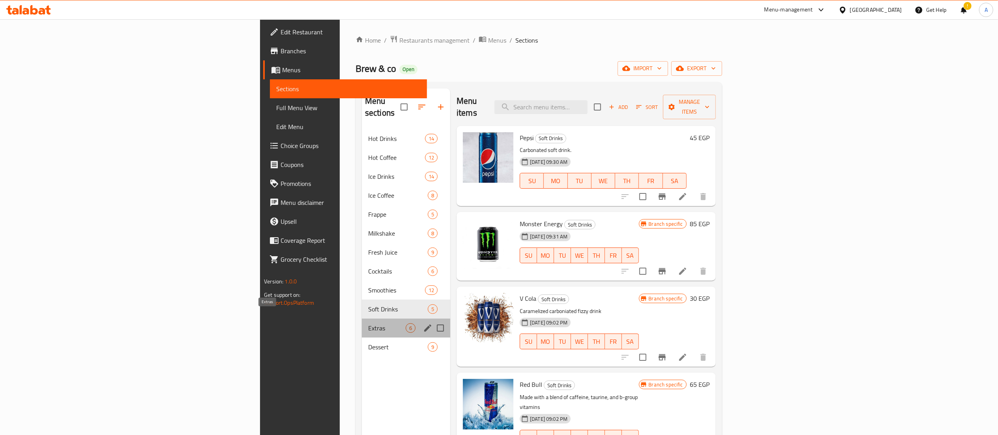
click at [368, 323] on span "Extras" at bounding box center [386, 327] width 37 height 9
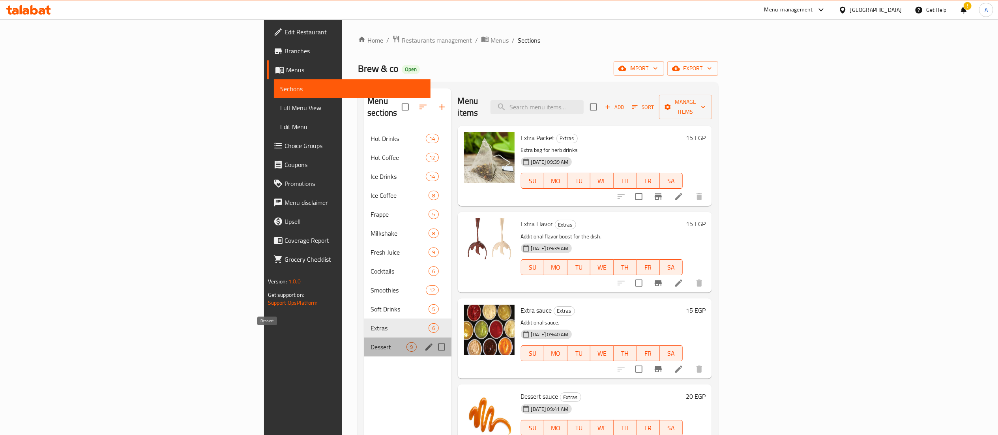
click at [370, 342] on span "Dessert" at bounding box center [388, 346] width 36 height 9
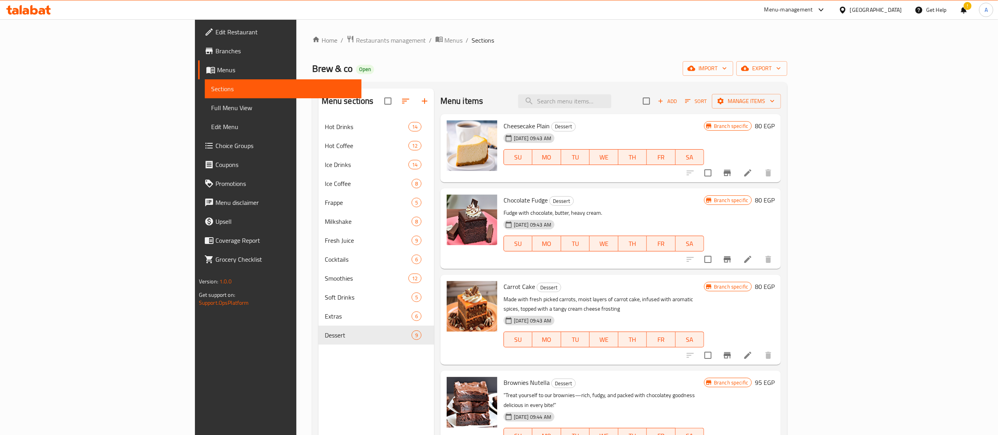
click at [503, 124] on span "Cheesecake Plain" at bounding box center [526, 126] width 46 height 12
copy h6 "Cheesecake Plain"
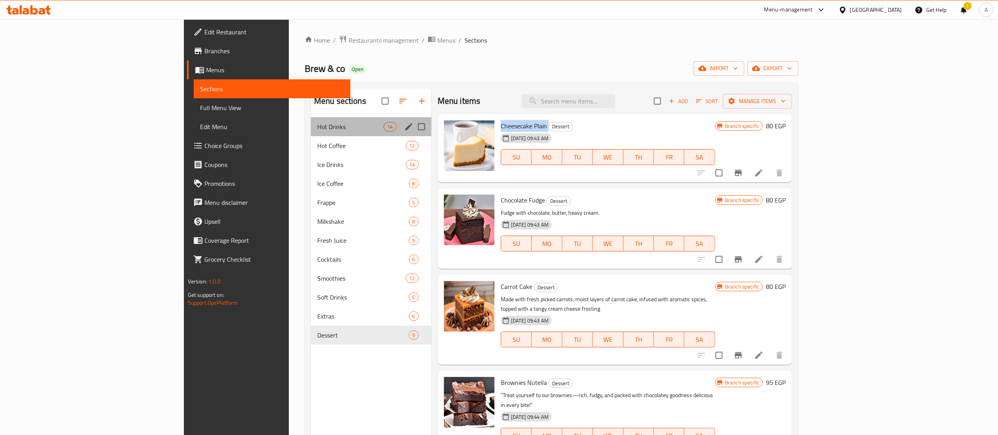
click at [311, 133] on div "Hot Drinks 14" at bounding box center [371, 126] width 120 height 19
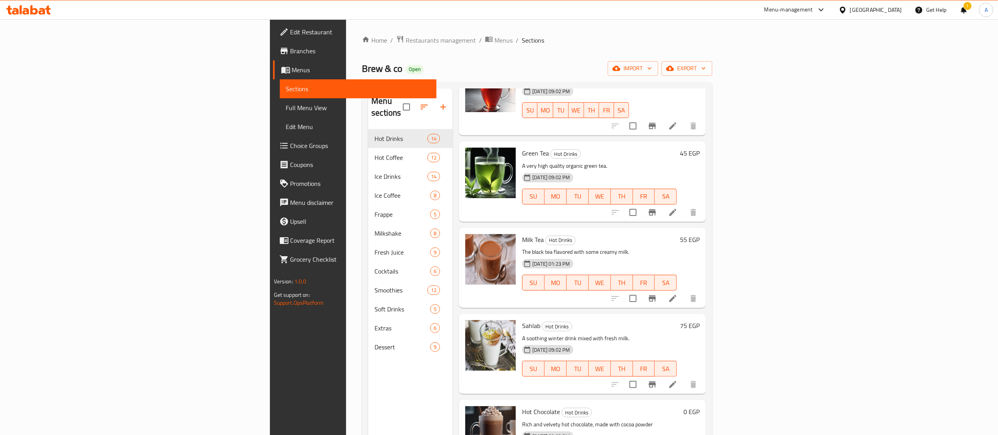
scroll to position [791, 0]
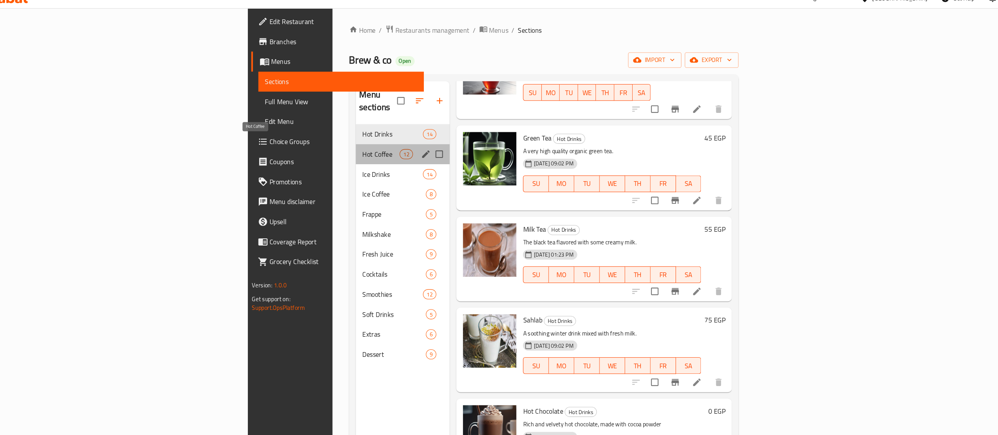
click at [367, 153] on span "Hot Coffee" at bounding box center [384, 157] width 35 height 9
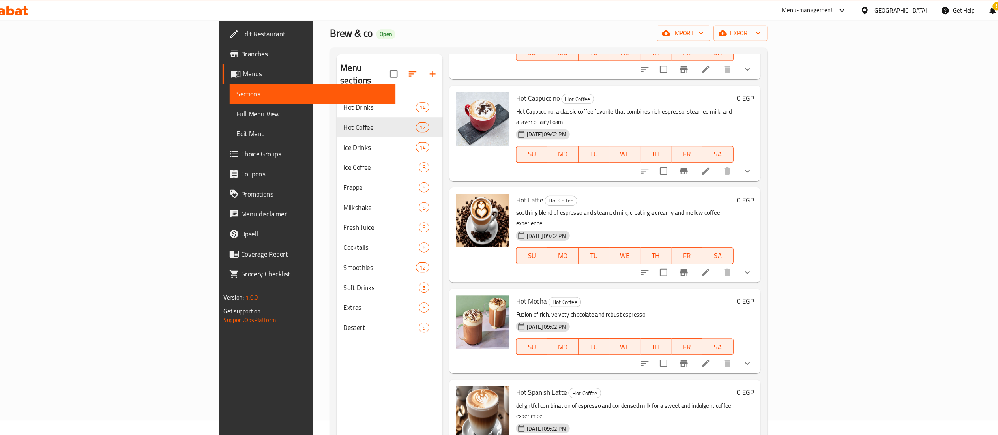
scroll to position [32, 0]
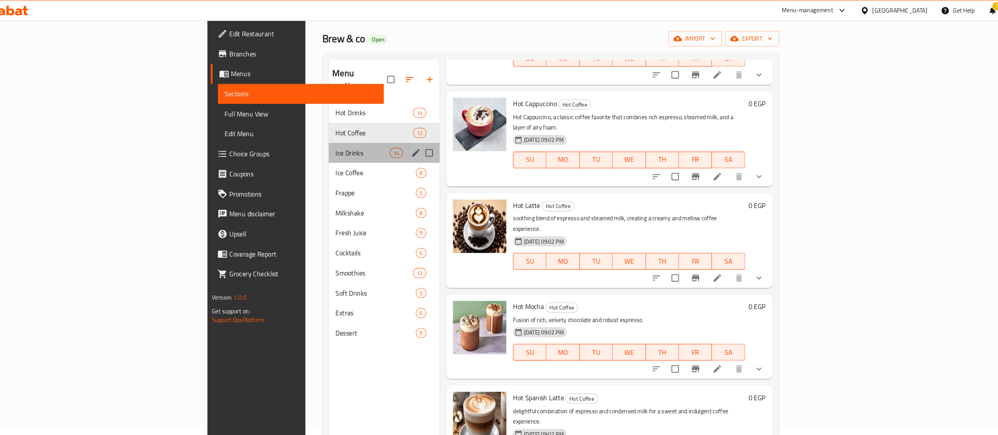
click at [335, 139] on div "Ice Drinks 14" at bounding box center [387, 144] width 105 height 19
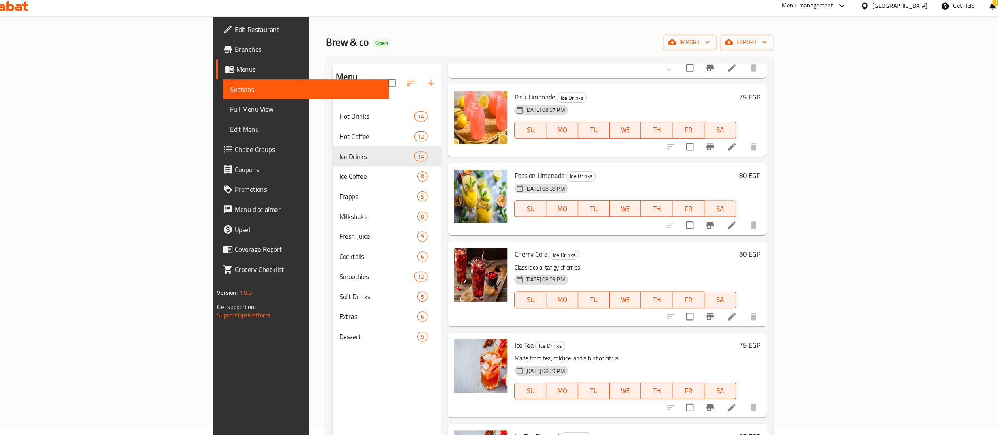
scroll to position [111, 0]
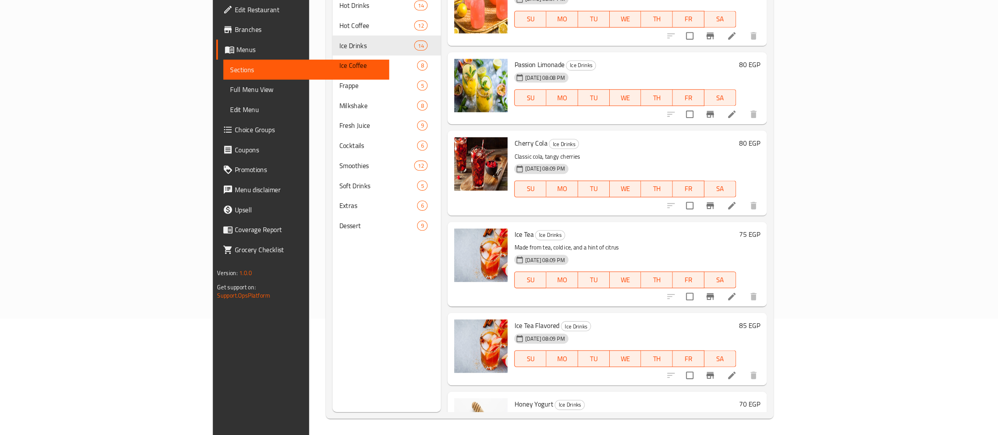
click at [511, 399] on span "Honey Yogurt" at bounding box center [529, 405] width 37 height 12
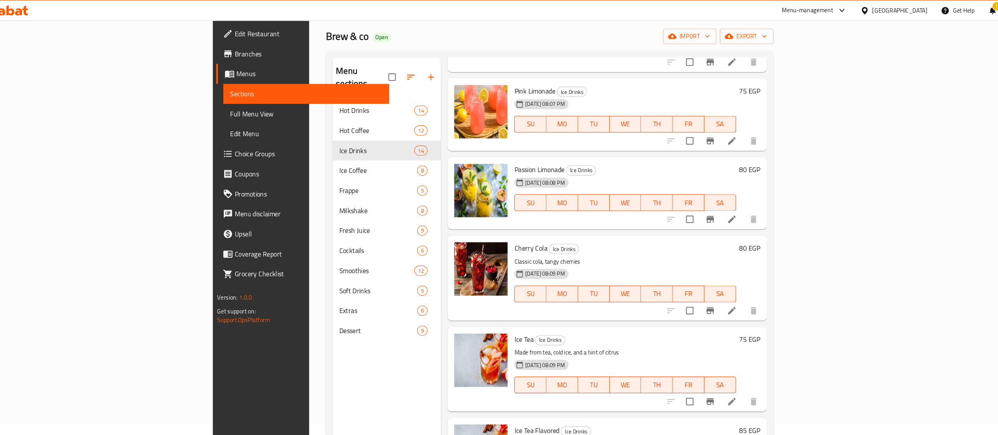
scroll to position [0, 0]
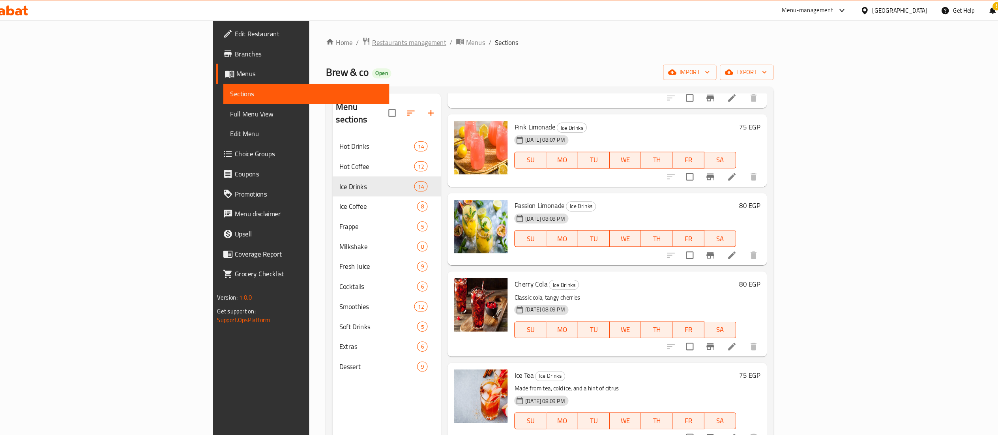
click at [376, 39] on span "Restaurants management" at bounding box center [411, 40] width 70 height 9
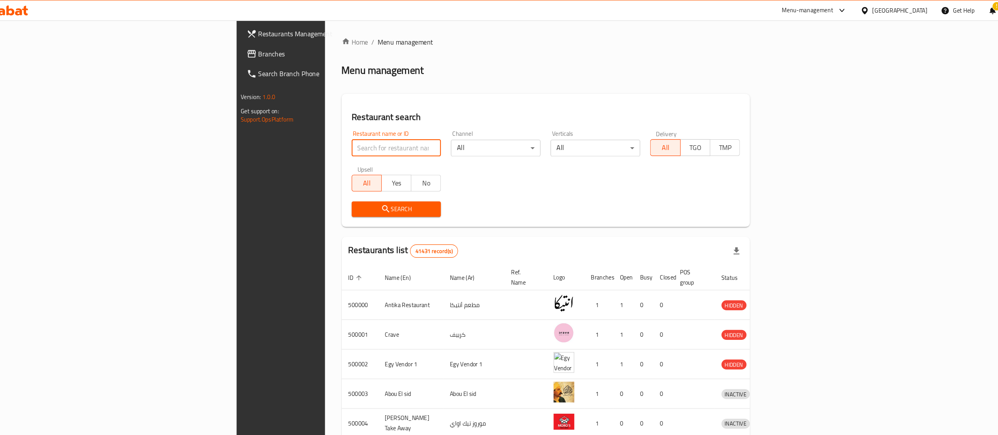
click at [357, 139] on input "search" at bounding box center [399, 140] width 85 height 16
paste input "Go Healthy"
type input "Go Healthy"
click at [363, 198] on span "Search" at bounding box center [399, 198] width 72 height 10
click at [295, 198] on div at bounding box center [499, 217] width 998 height 435
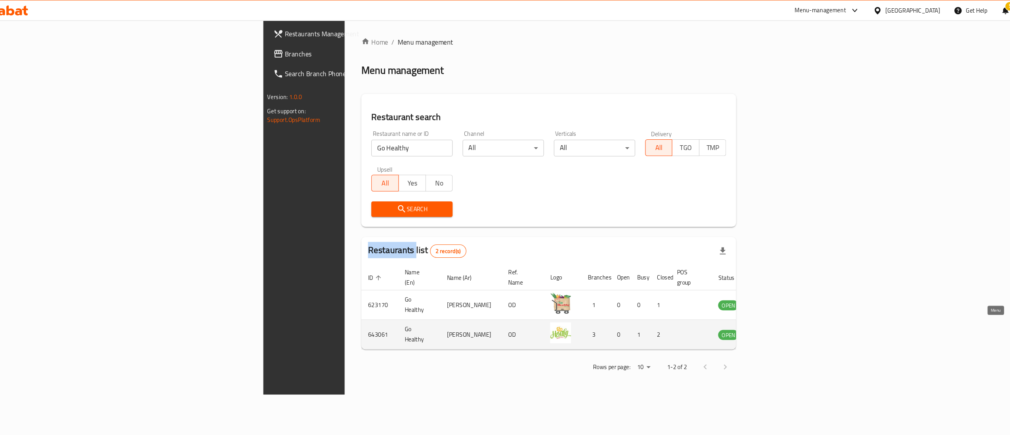
click at [754, 314] on icon "enhanced table" at bounding box center [750, 317] width 9 height 7
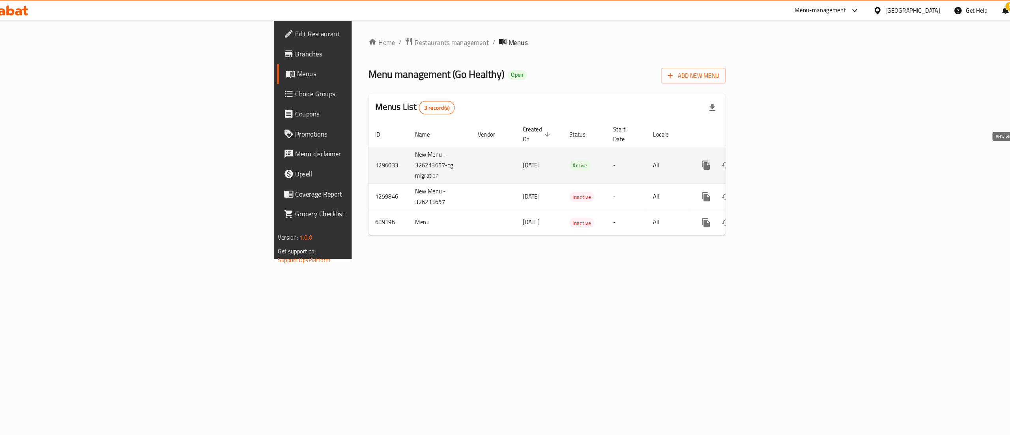
click at [754, 151] on icon "enhanced table" at bounding box center [748, 155] width 9 height 9
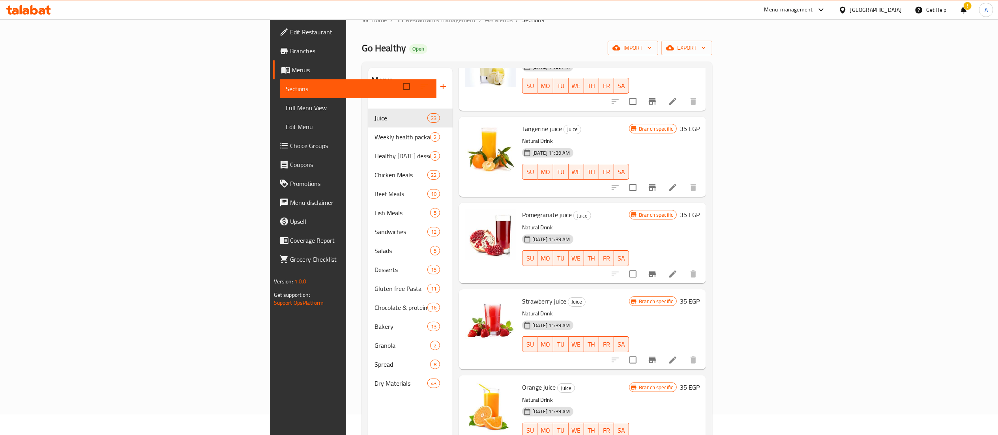
scroll to position [1567, 0]
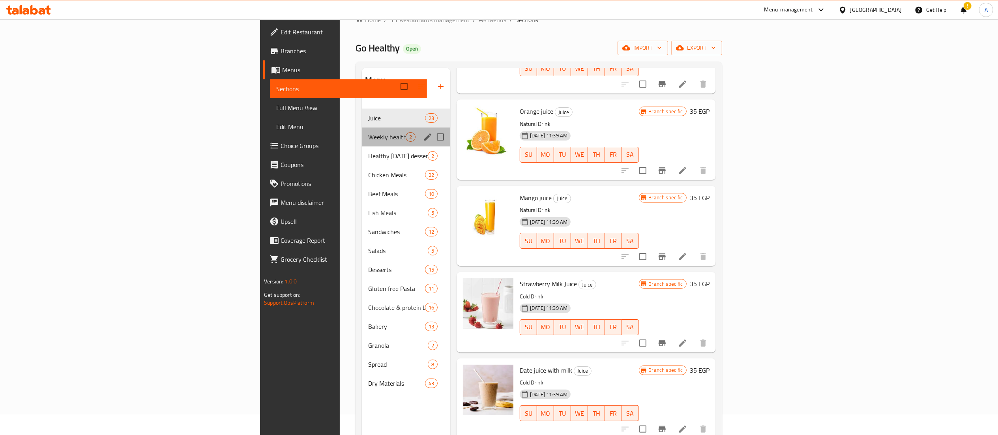
click at [362, 131] on div "Weekly health packages 2" at bounding box center [406, 136] width 88 height 19
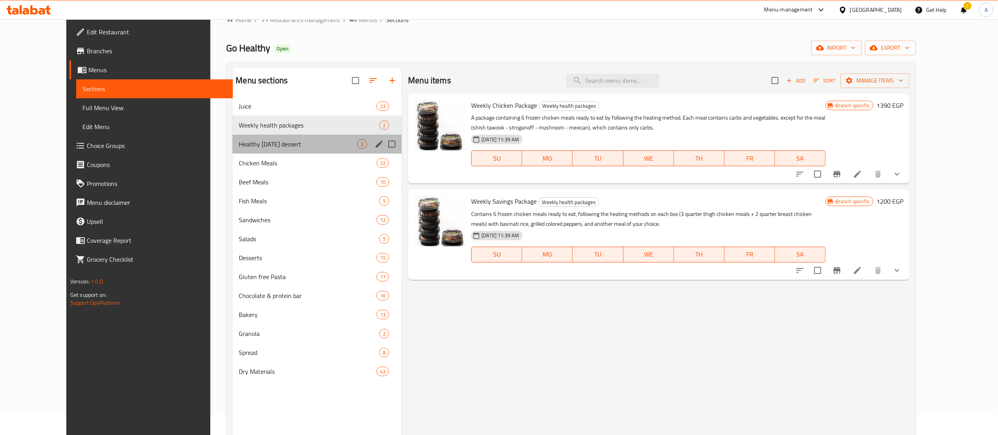
click at [303, 150] on div "Healthy [DATE] dessert 2" at bounding box center [316, 144] width 169 height 19
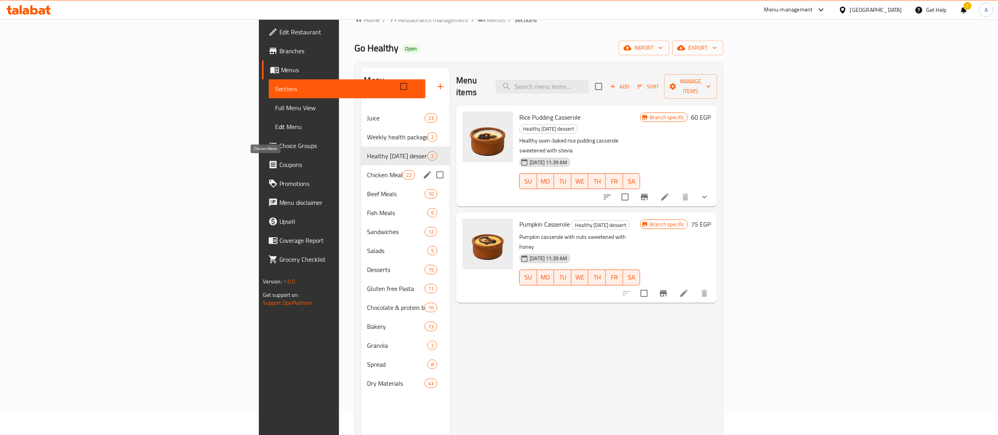
click at [367, 170] on span "Chicken Meals" at bounding box center [384, 174] width 35 height 9
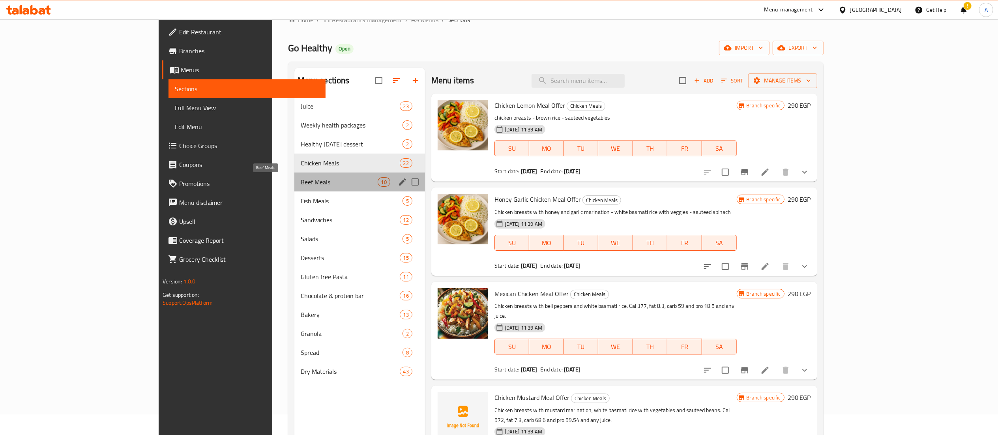
click at [301, 180] on span "Beef Meals" at bounding box center [339, 181] width 77 height 9
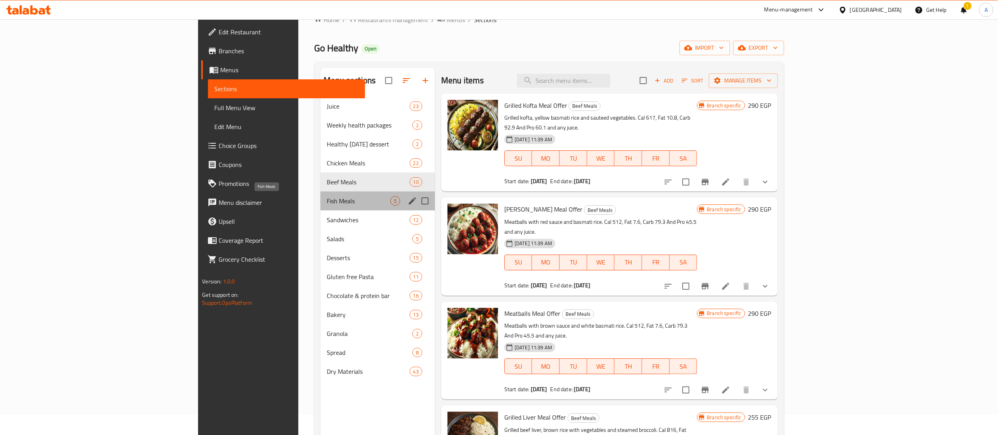
click at [327, 202] on span "Fish Meals" at bounding box center [358, 200] width 63 height 9
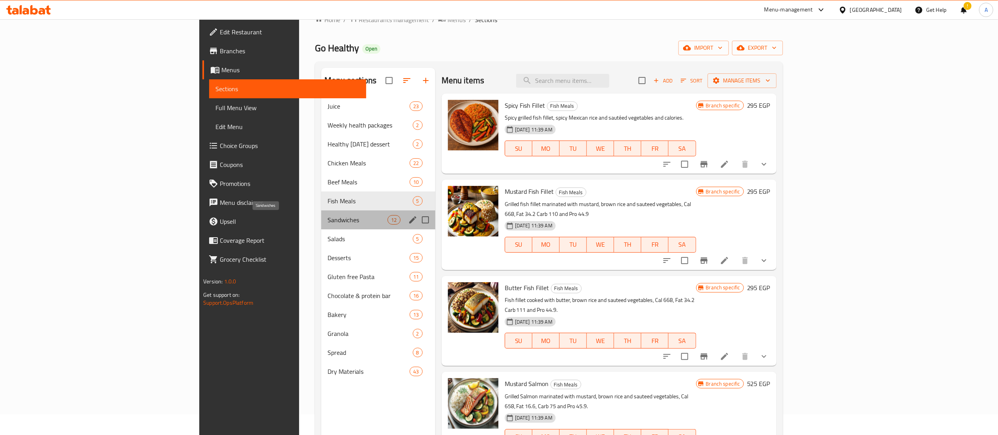
click at [327, 218] on span "Sandwiches" at bounding box center [357, 219] width 60 height 9
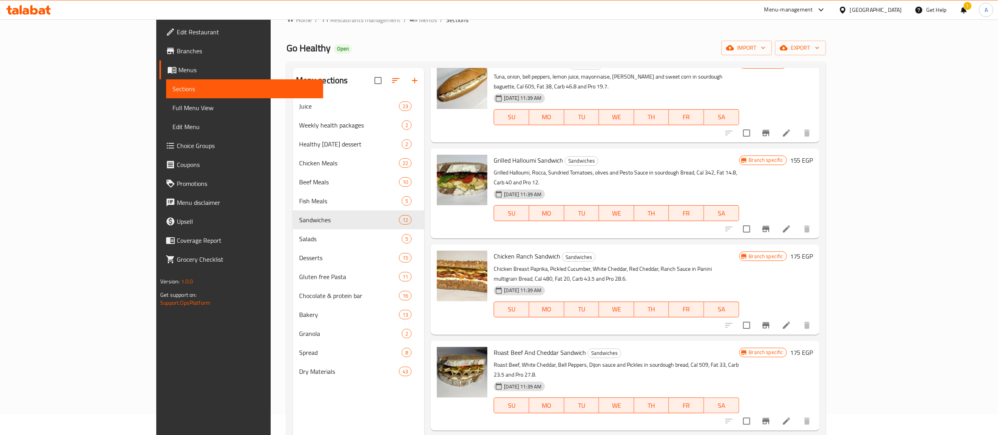
scroll to position [81, 0]
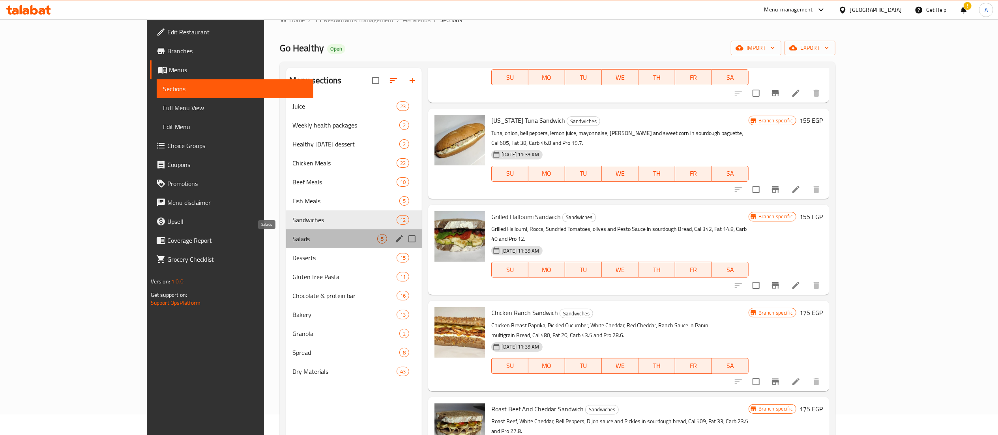
click at [324, 241] on span "Salads" at bounding box center [334, 238] width 85 height 9
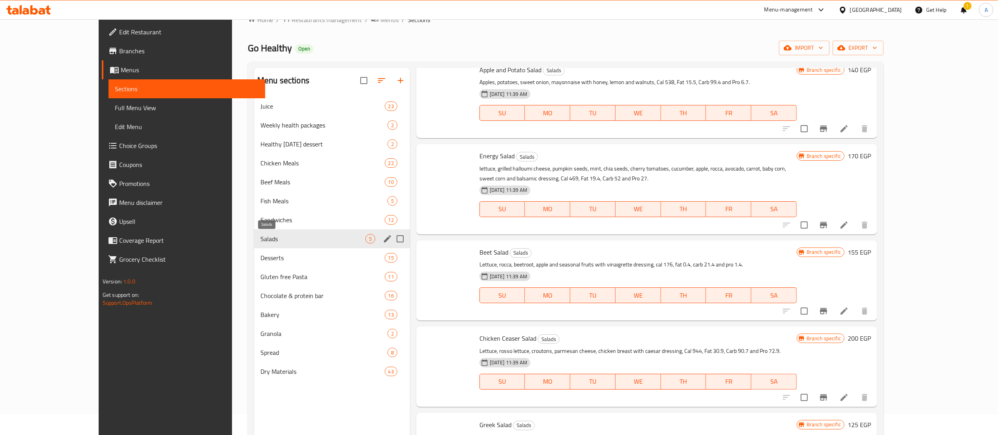
scroll to position [25, 0]
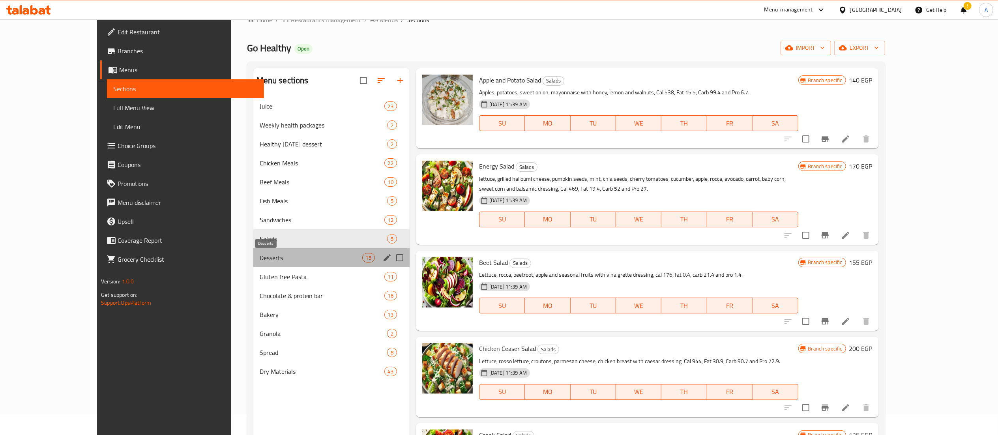
click at [319, 260] on span "Desserts" at bounding box center [311, 257] width 103 height 9
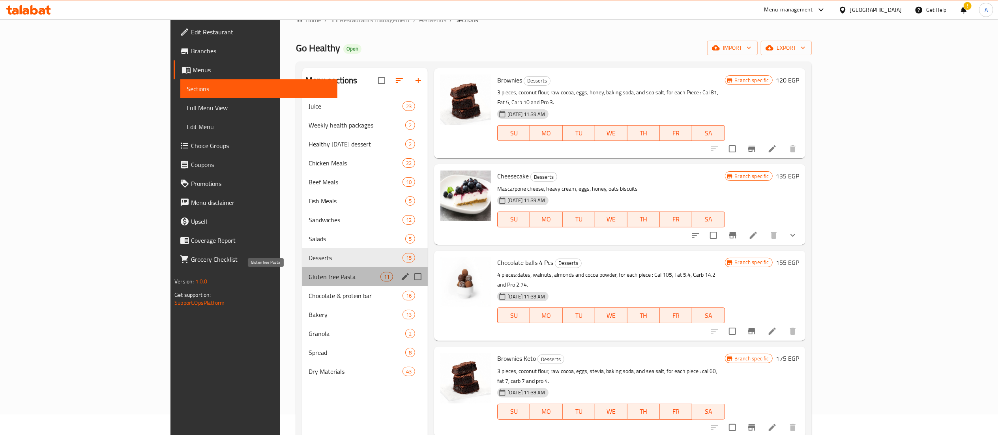
click at [318, 275] on span "Gluten free Pasta" at bounding box center [345, 276] width 72 height 9
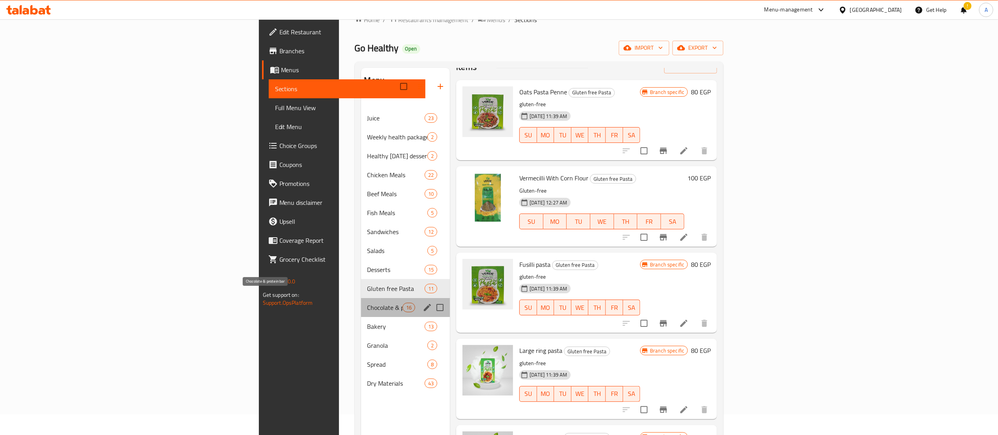
click at [367, 303] on span "Chocolate & protein bar" at bounding box center [384, 307] width 35 height 9
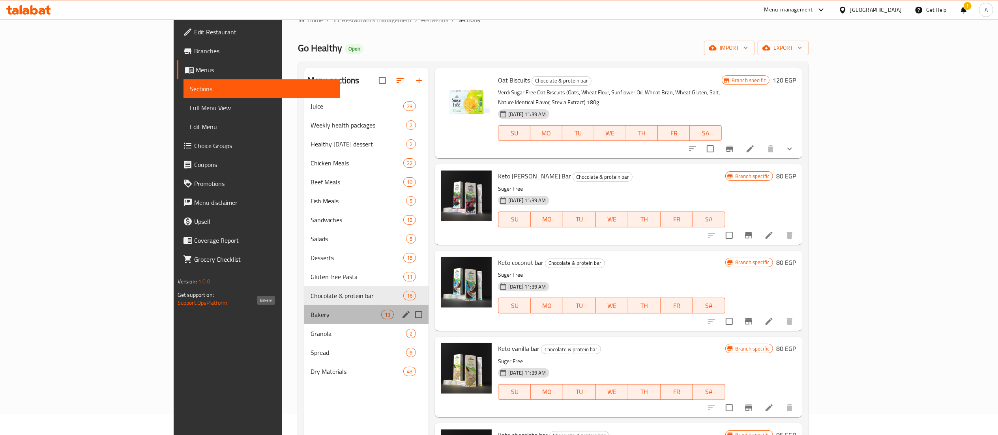
click at [310, 312] on span "Bakery" at bounding box center [345, 314] width 71 height 9
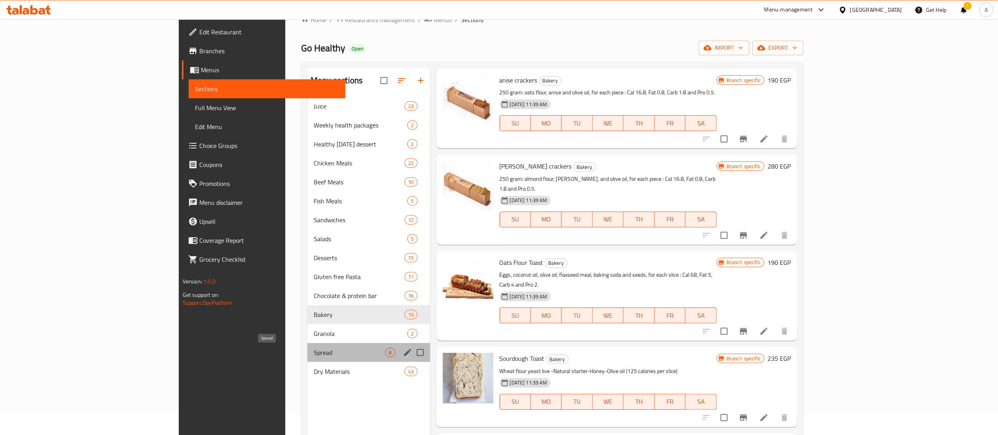
click at [314, 351] on span "Spread" at bounding box center [349, 352] width 71 height 9
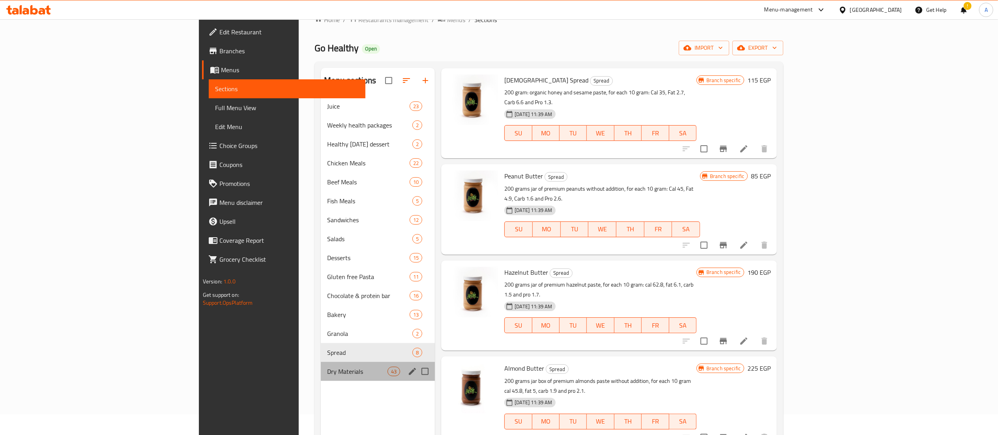
click at [321, 366] on div "Dry Materials 43" at bounding box center [378, 371] width 114 height 19
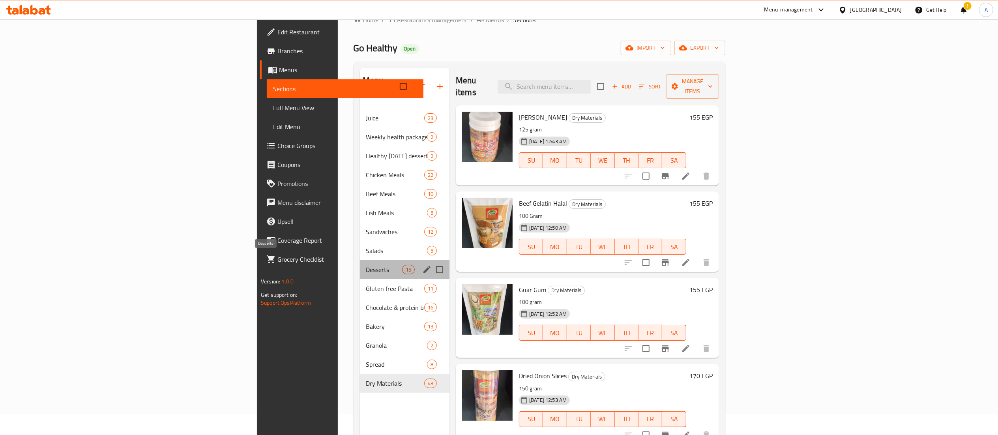
click at [366, 265] on span "Desserts" at bounding box center [384, 269] width 36 height 9
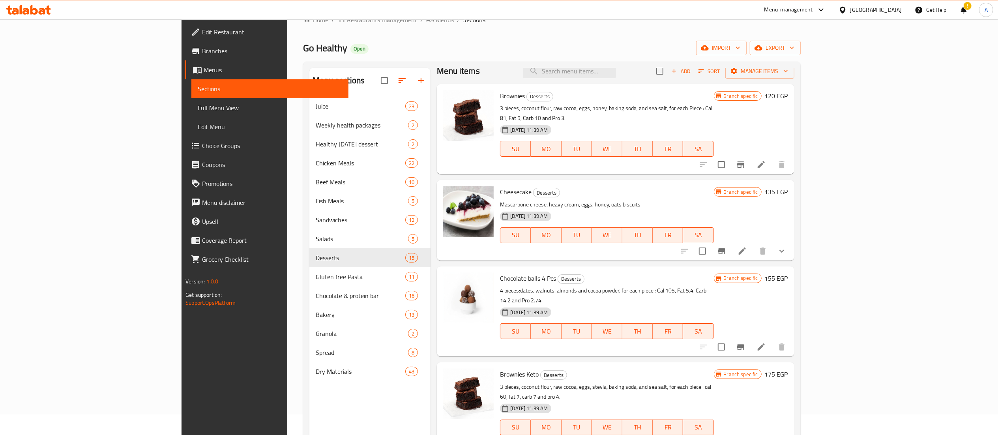
scroll to position [4, 0]
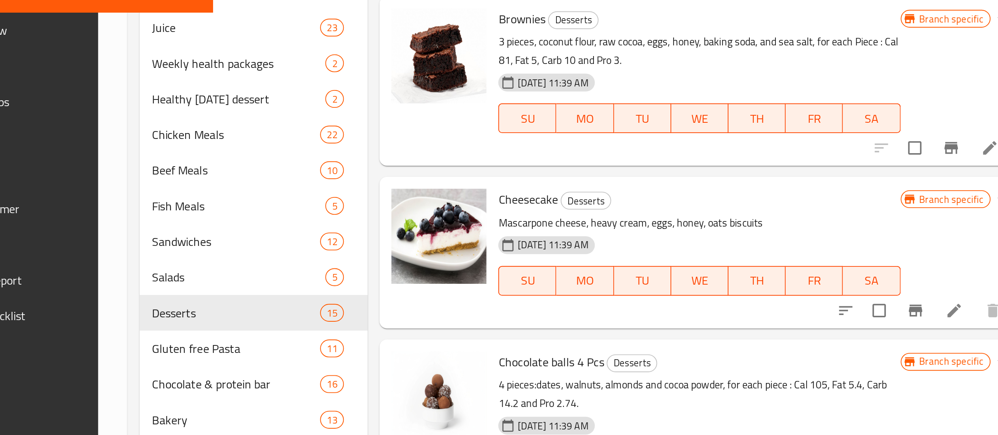
click at [500, 191] on span "Cheesecake" at bounding box center [516, 197] width 32 height 12
click at [500, 102] on span "Brownies" at bounding box center [512, 101] width 25 height 12
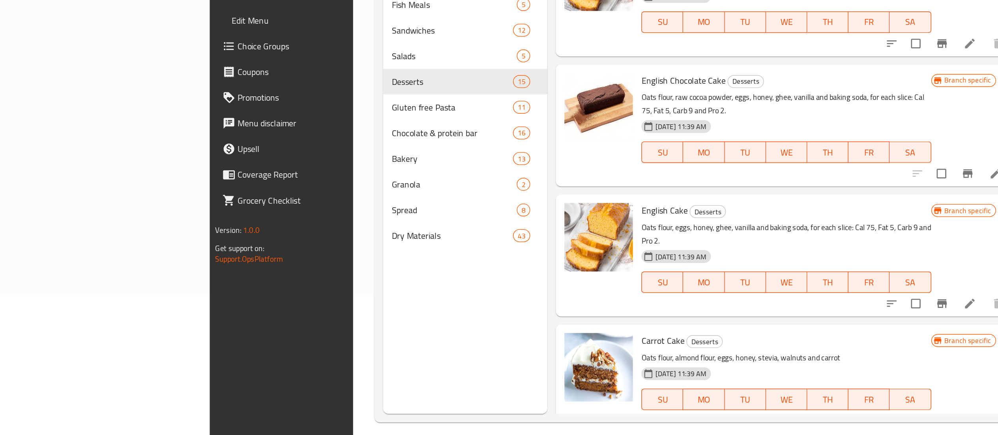
scroll to position [111, 0]
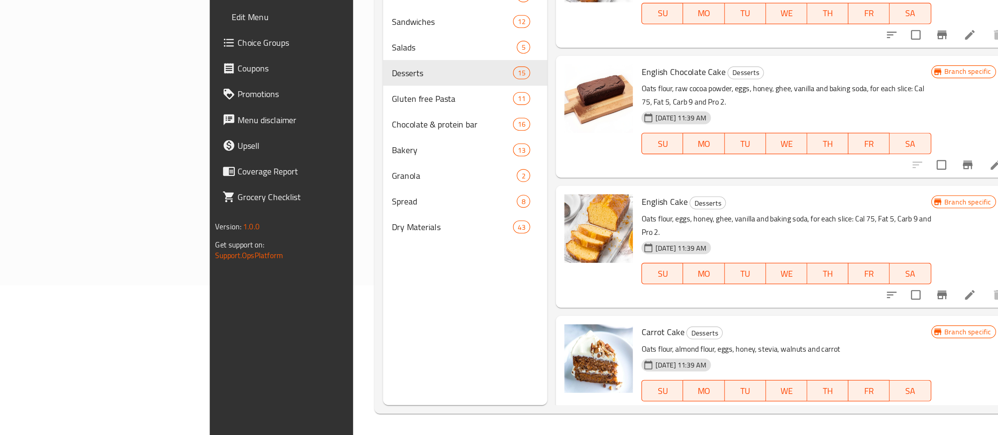
click at [484, 347] on div "Carrot Cake Desserts Oats flour, almond flour, eggs, honey, stevia, walnuts and…" at bounding box center [615, 387] width 357 height 80
click at [705, 353] on h6 "Carrot Cake Desserts" at bounding box center [606, 358] width 213 height 11
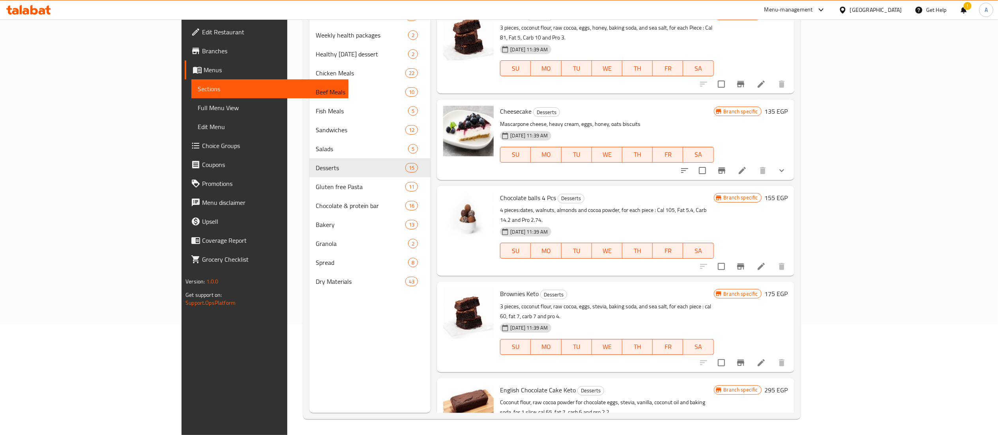
scroll to position [0, 0]
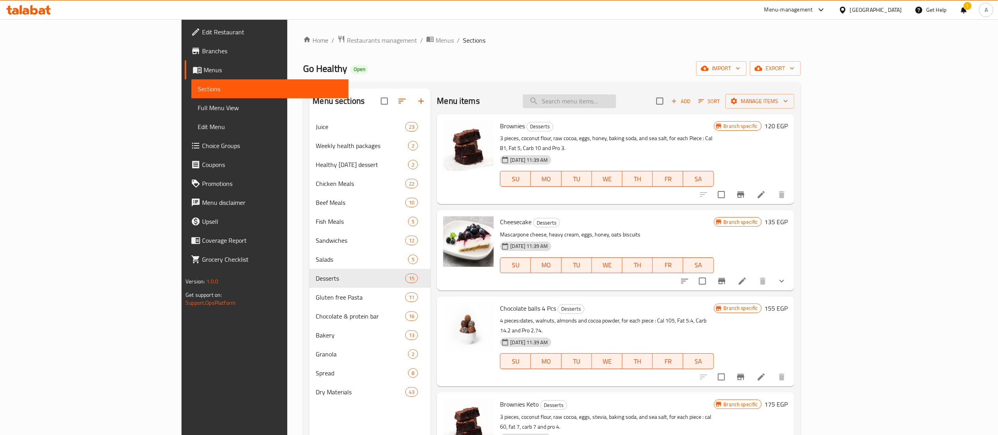
click at [616, 104] on input "search" at bounding box center [569, 101] width 93 height 14
paste input "Keto Muffin 3 Pieces"
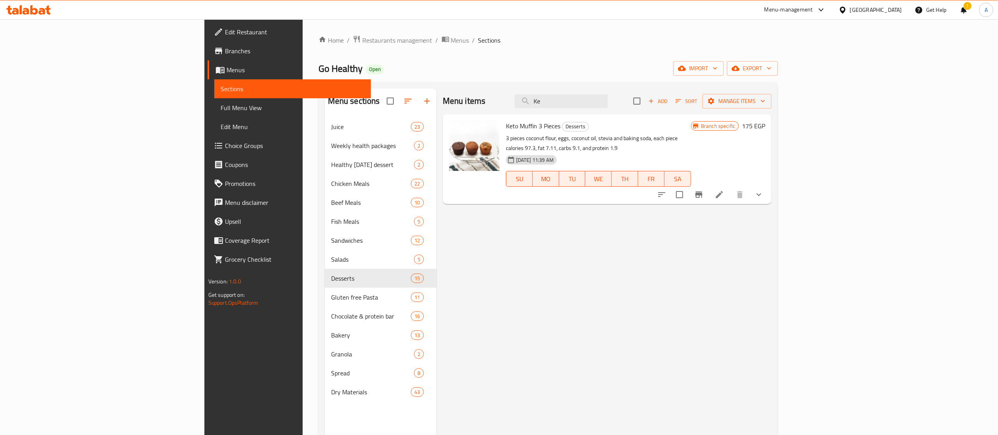
type input "K"
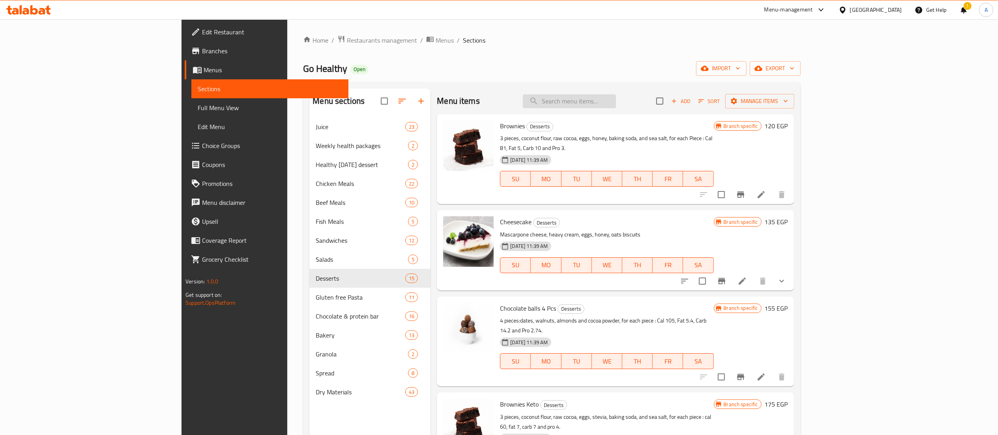
click at [603, 105] on input "search" at bounding box center [569, 101] width 93 height 14
paste input "Biscuits 24 Pieces"
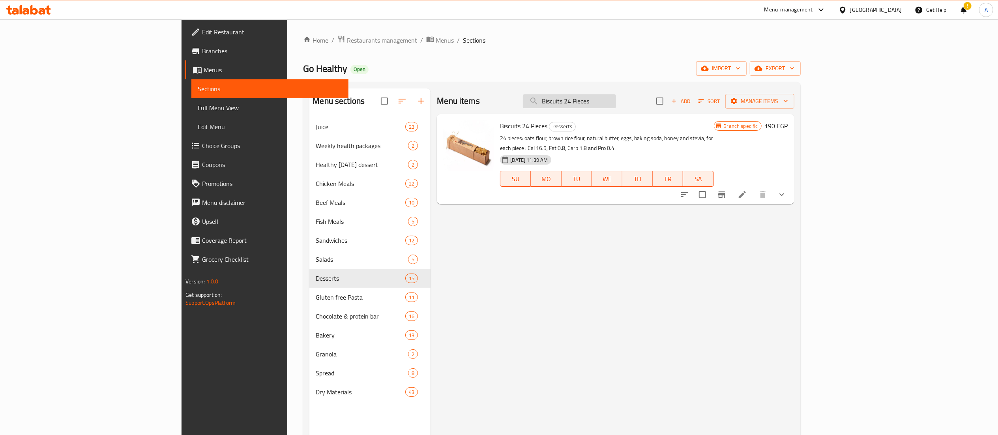
click at [616, 101] on input "Biscuits 24 Pieces" at bounding box center [569, 101] width 93 height 14
paste input "Sable 10 Pc"
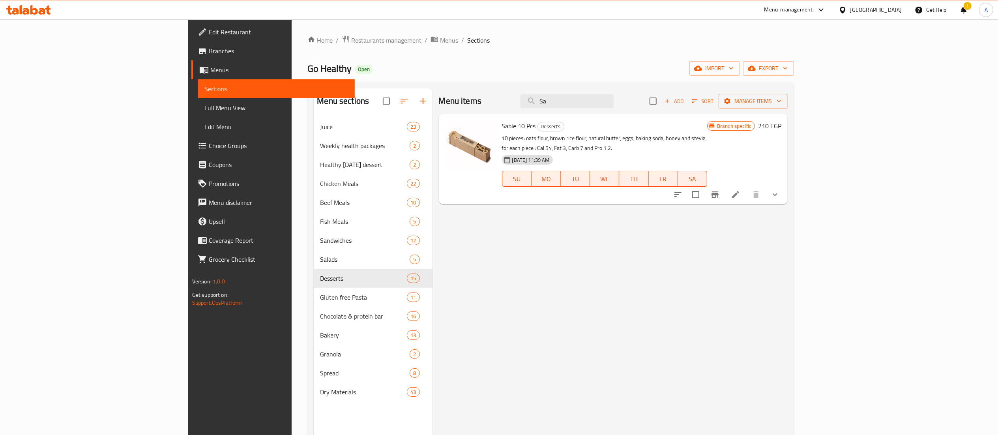
type input "S"
